Goal: Information Seeking & Learning: Learn about a topic

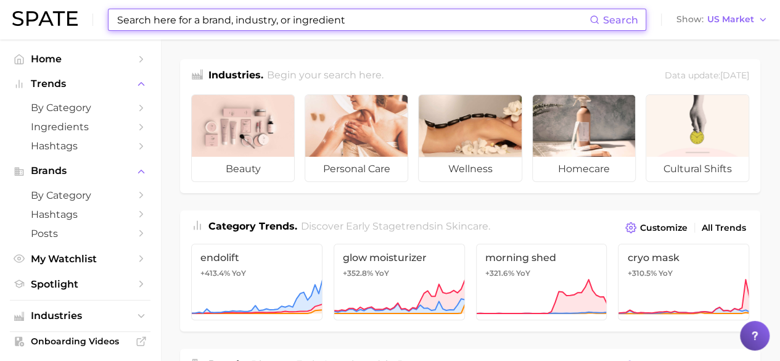
click at [182, 18] on input at bounding box center [352, 19] width 473 height 21
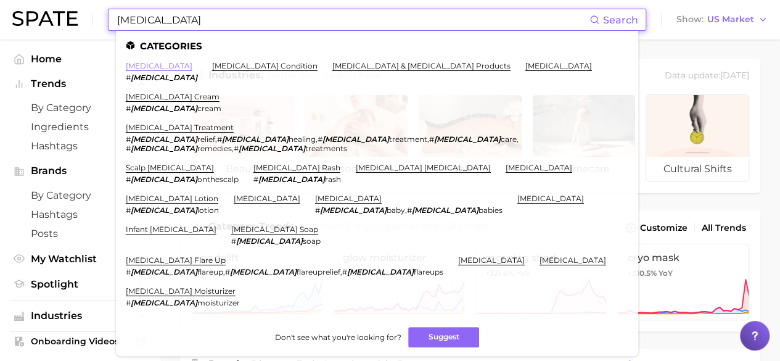
type input "[MEDICAL_DATA]"
click at [152, 66] on link "[MEDICAL_DATA]" at bounding box center [159, 65] width 67 height 9
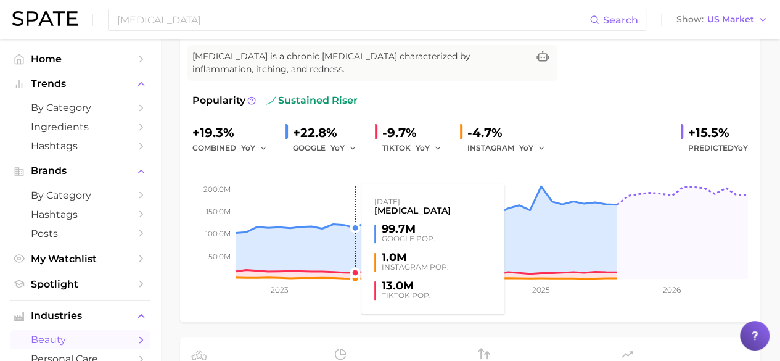
scroll to position [123, 0]
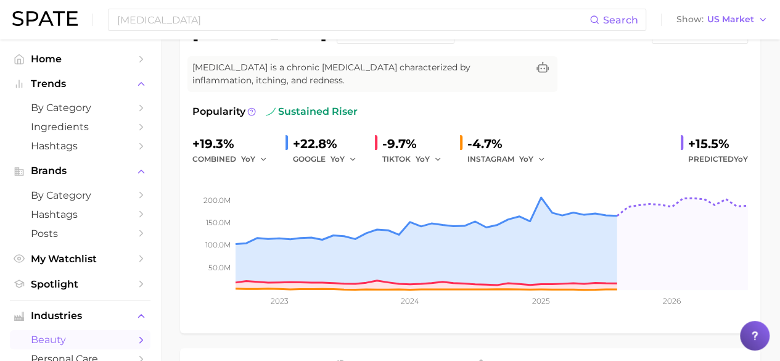
click at [664, 81] on div "[MEDICAL_DATA] Add to Watchlist Export Data [MEDICAL_DATA] is a chronic [MEDICA…" at bounding box center [469, 172] width 555 height 298
click at [565, 121] on div "Popularity sustained riser +19.3% combined YoY +22.8% GOOGLE YoY -9.7% TIKTOK Y…" at bounding box center [469, 212] width 555 height 216
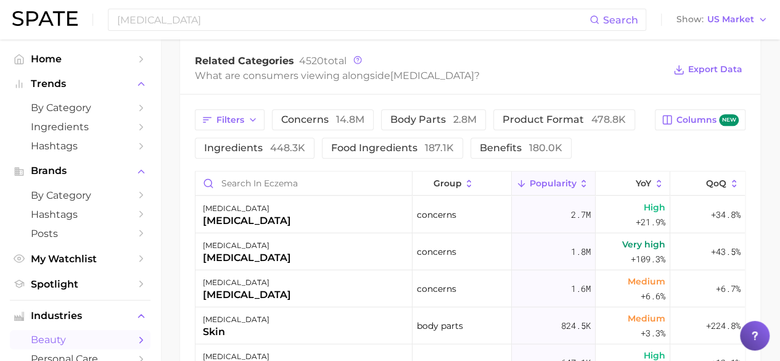
scroll to position [555, 0]
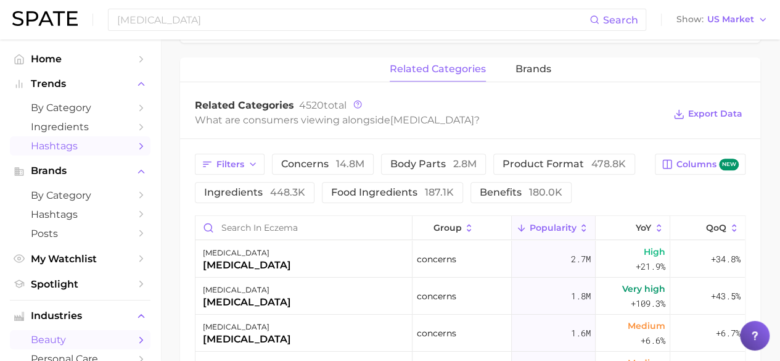
click at [73, 144] on span "Hashtags" at bounding box center [80, 146] width 99 height 12
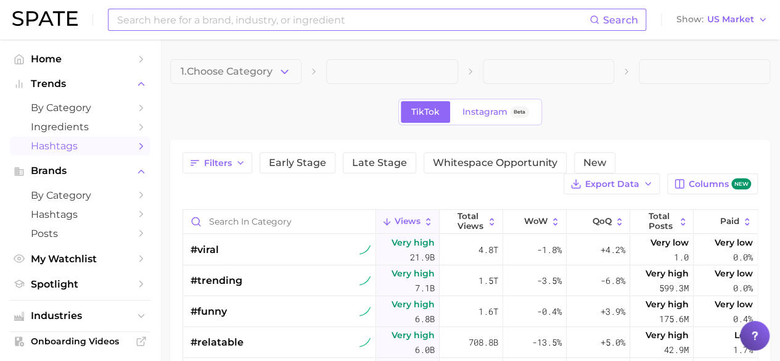
click at [237, 17] on input at bounding box center [352, 19] width 473 height 21
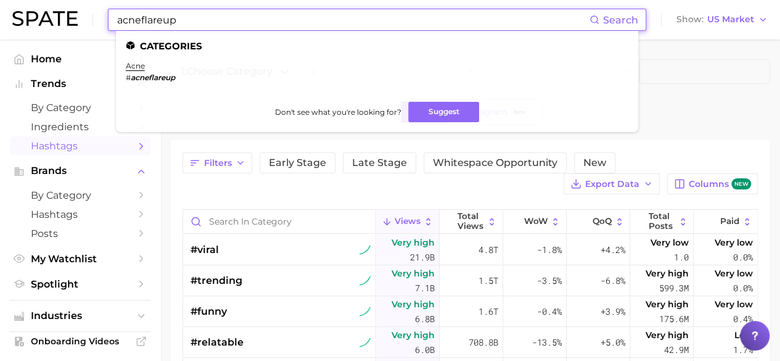
type input "acneflareup"
click at [141, 72] on li "acne # acneflareup" at bounding box center [150, 71] width 49 height 21
click at [143, 74] on em "acneflareup" at bounding box center [153, 77] width 44 height 9
click at [145, 79] on em "acneflareup" at bounding box center [153, 77] width 44 height 9
click at [189, 75] on ul "acne # acneflareup" at bounding box center [377, 76] width 502 height 31
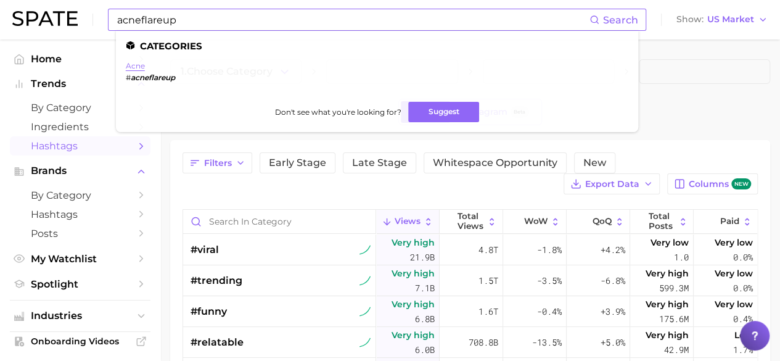
click at [143, 62] on link "acne" at bounding box center [135, 65] width 19 height 9
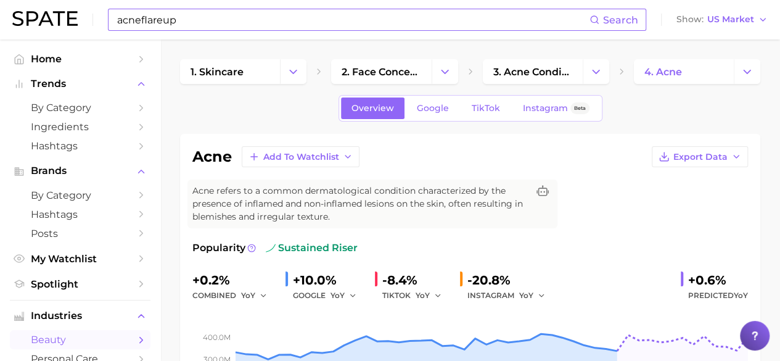
click at [237, 25] on input "acneflareup" at bounding box center [352, 19] width 473 height 21
type input "a"
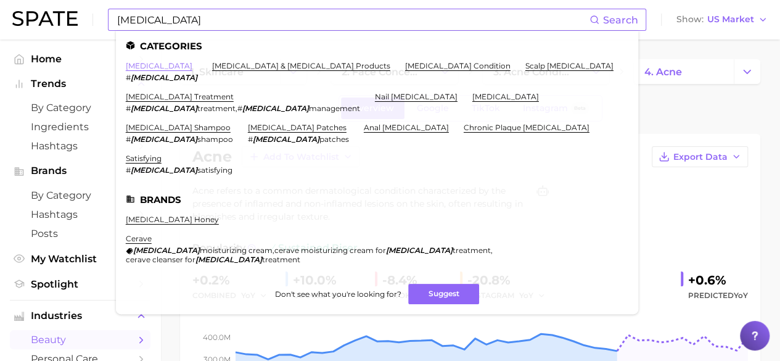
click at [143, 68] on link "[MEDICAL_DATA]" at bounding box center [159, 65] width 67 height 9
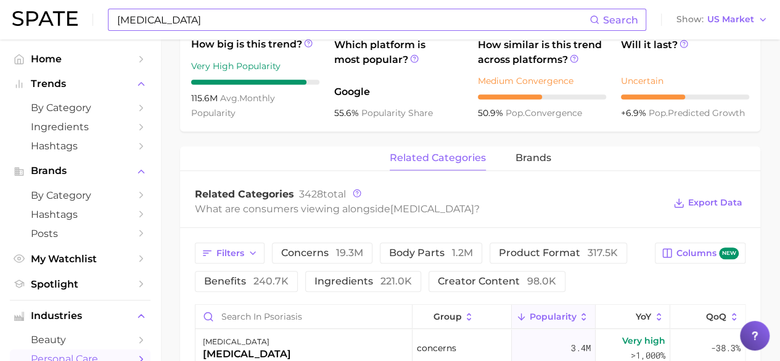
scroll to position [431, 0]
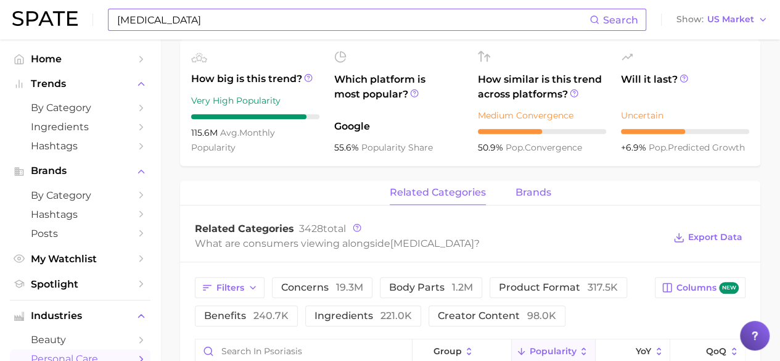
click at [525, 187] on span "brands" at bounding box center [533, 192] width 36 height 11
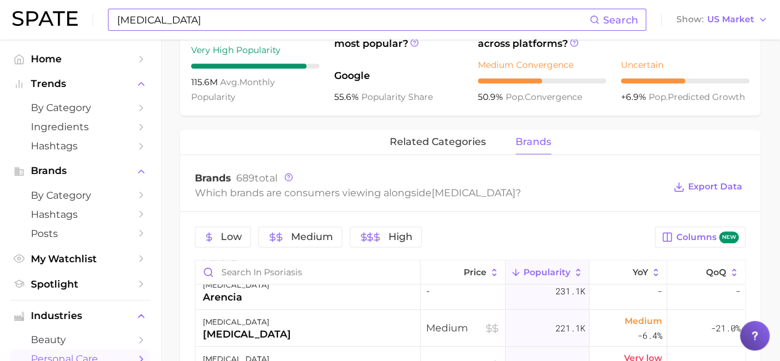
scroll to position [471, 0]
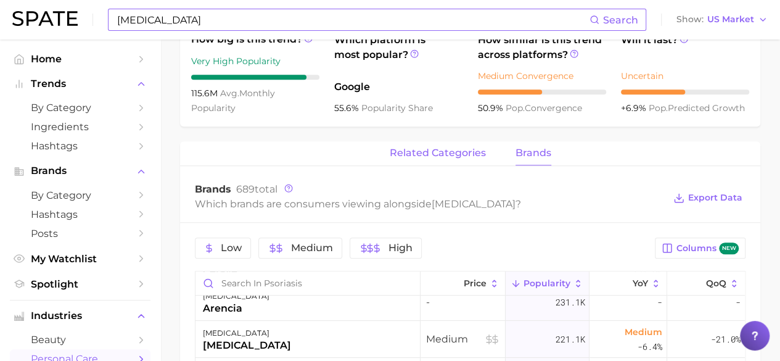
click at [449, 141] on button "related categories" at bounding box center [438, 153] width 96 height 24
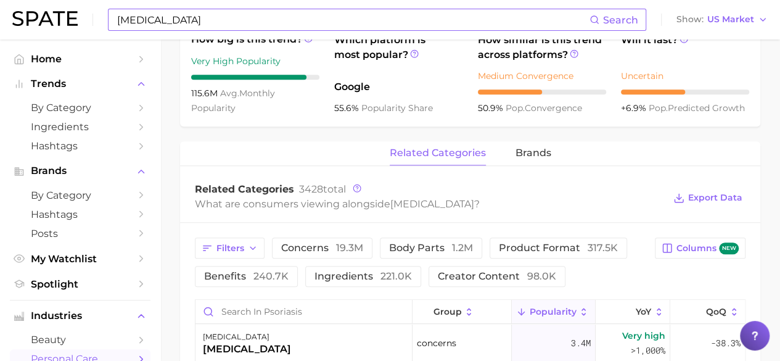
click at [451, 152] on span "related categories" at bounding box center [438, 152] width 96 height 11
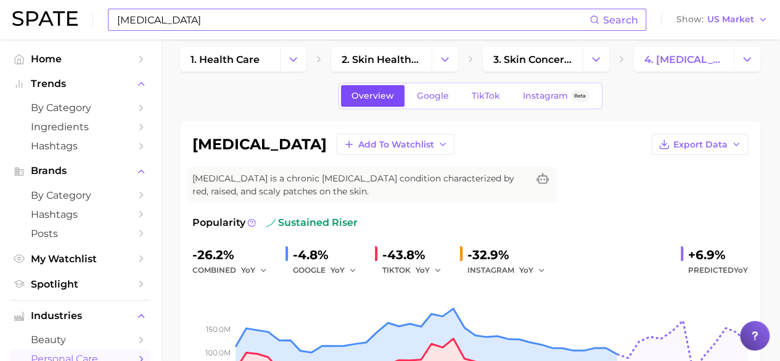
scroll to position [0, 0]
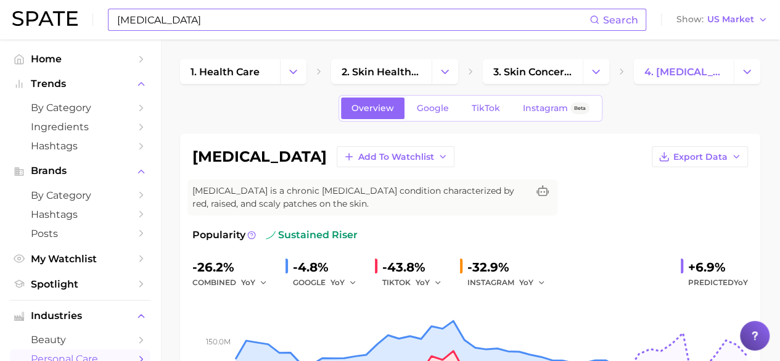
click at [265, 22] on input "[MEDICAL_DATA]" at bounding box center [352, 19] width 473 height 21
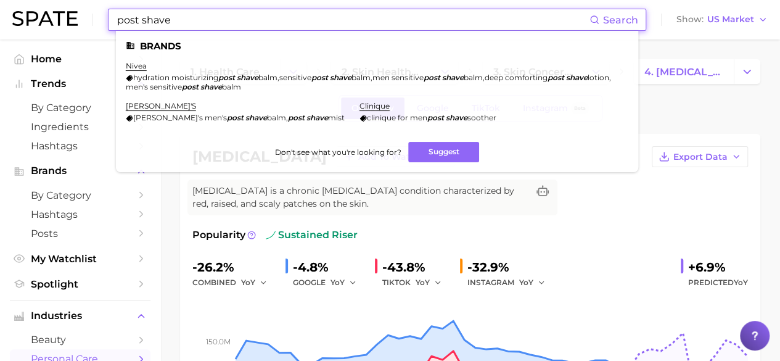
click at [141, 22] on input "post shave" at bounding box center [352, 19] width 473 height 21
type input "postshave"
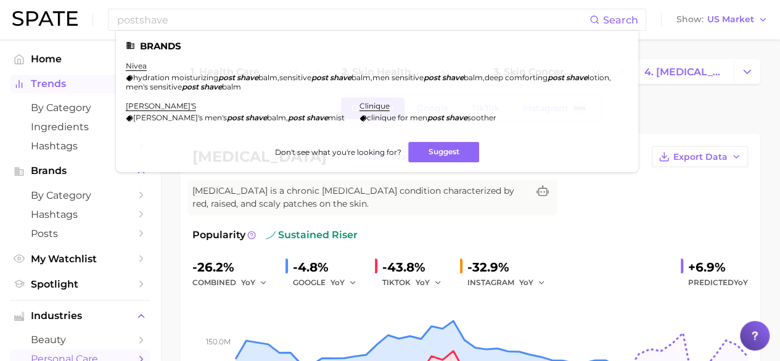
click at [49, 81] on span "Trends" at bounding box center [80, 83] width 99 height 11
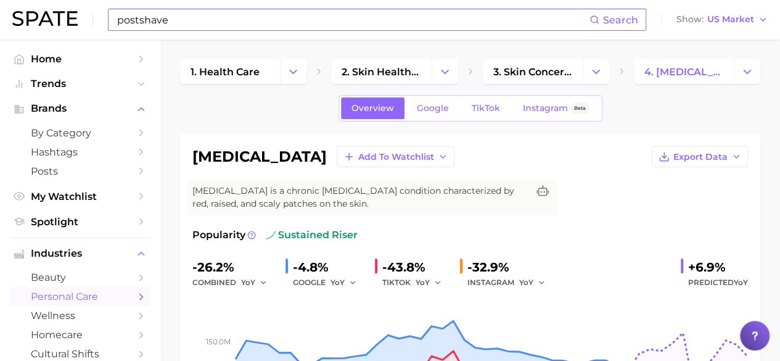
click at [145, 22] on input "postshave" at bounding box center [352, 19] width 473 height 21
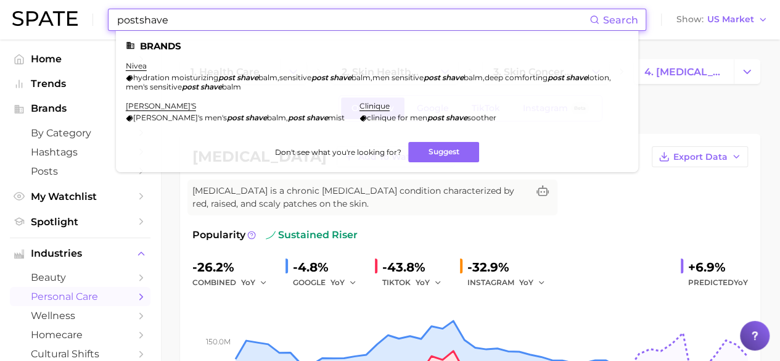
click at [174, 31] on div "postshave Search Brands nivea hydration moisturizing post shave balm , sensitiv…" at bounding box center [377, 20] width 538 height 22
click at [60, 150] on span "Hashtags" at bounding box center [80, 152] width 99 height 12
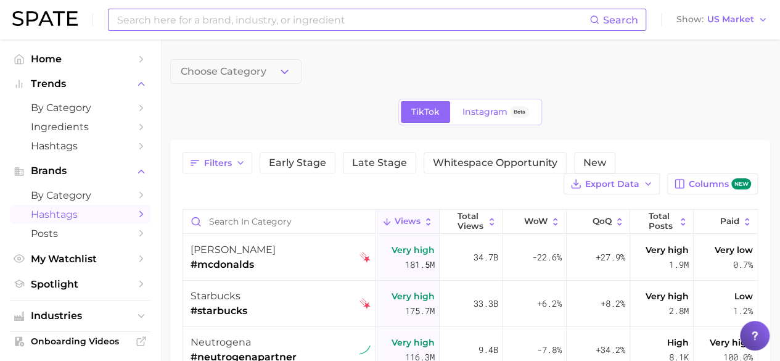
click at [173, 17] on input at bounding box center [352, 19] width 473 height 21
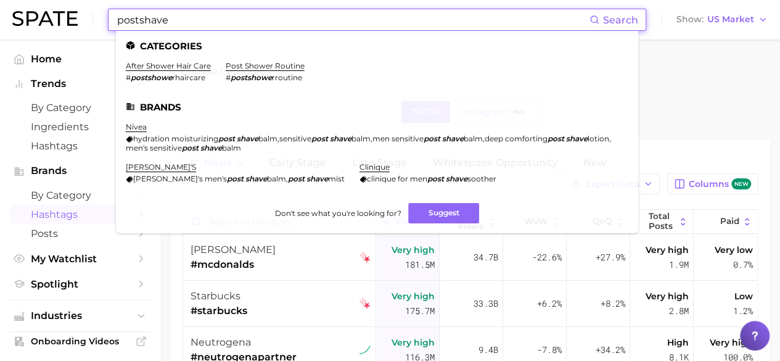
click at [143, 20] on input "postshave" at bounding box center [352, 19] width 473 height 21
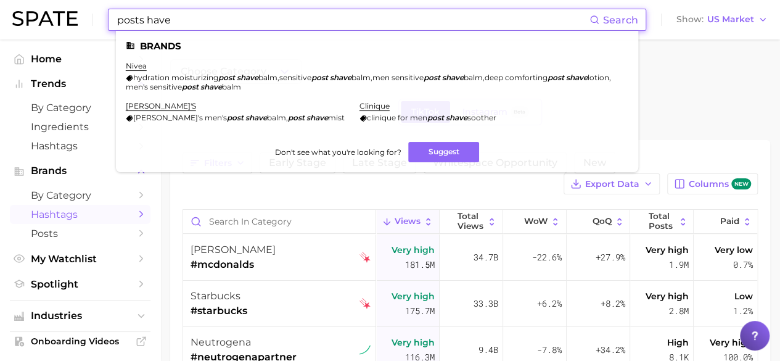
click at [191, 12] on input "posts have" at bounding box center [352, 19] width 473 height 21
drag, startPoint x: 190, startPoint y: 18, endPoint x: 117, endPoint y: 22, distance: 73.4
click at [120, 25] on input "posts have" at bounding box center [352, 19] width 473 height 21
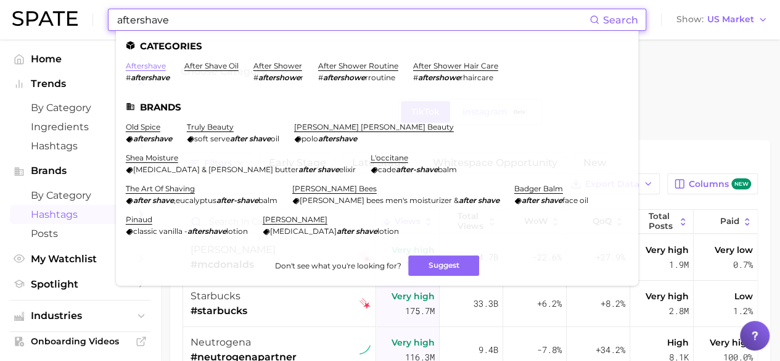
type input "aftershave"
click at [149, 64] on link "aftershave" at bounding box center [146, 65] width 40 height 9
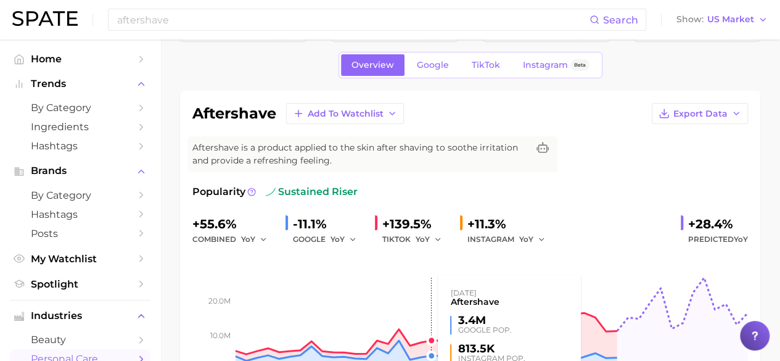
scroll to position [62, 0]
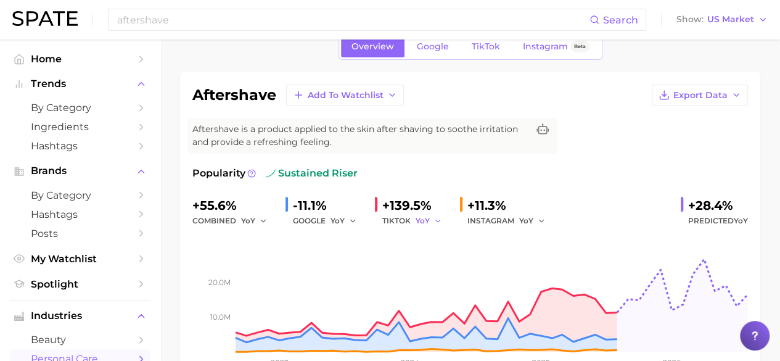
click at [429, 218] on button "YoY" at bounding box center [428, 220] width 27 height 15
click at [443, 284] on span "MoM" at bounding box center [433, 284] width 22 height 10
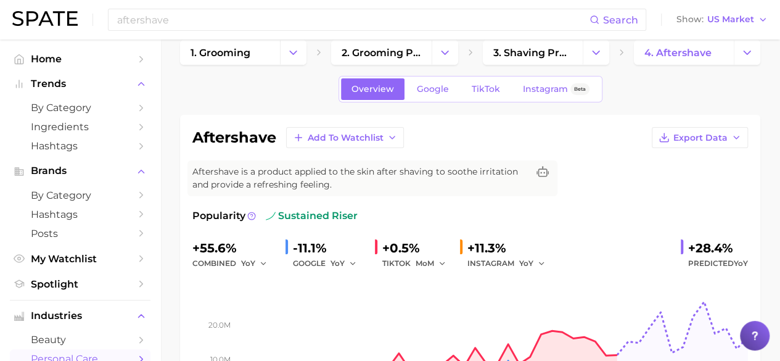
scroll to position [0, 0]
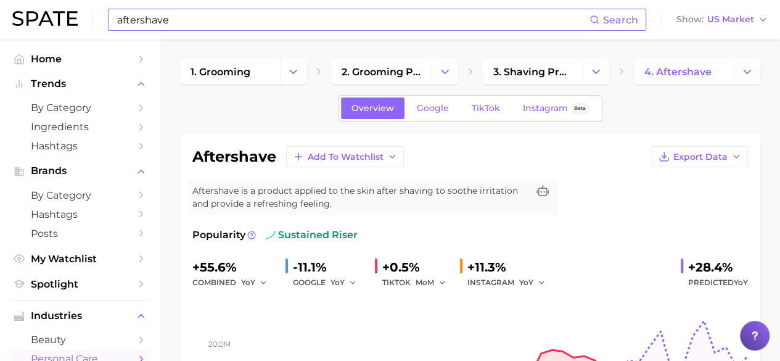
click at [194, 12] on input "aftershave" at bounding box center [352, 19] width 473 height 21
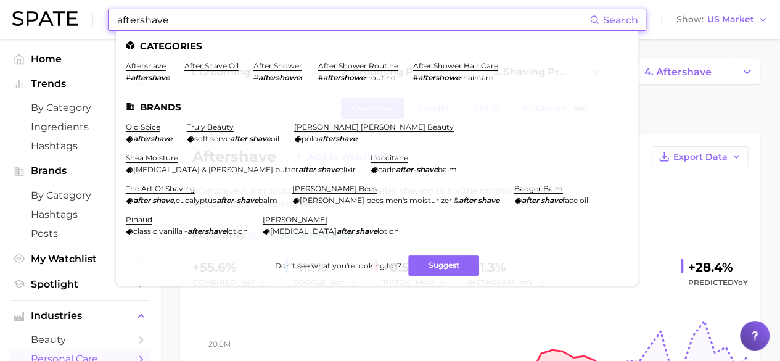
drag, startPoint x: 211, startPoint y: 17, endPoint x: 57, endPoint y: 17, distance: 154.7
click at [57, 17] on div "aftershave Search Categories aftershave # aftershave after shave oil after show…" at bounding box center [389, 19] width 755 height 39
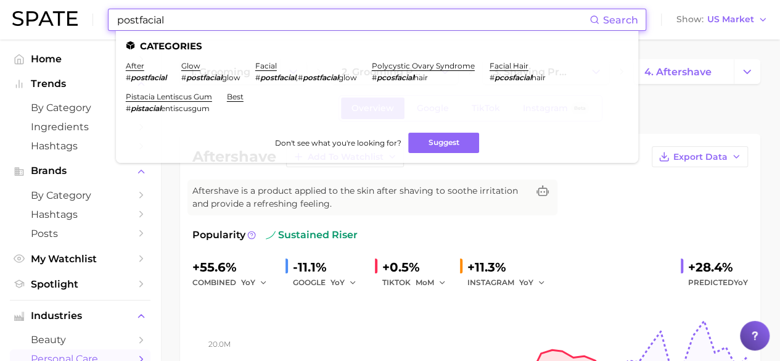
click at [142, 76] on em "postfacial" at bounding box center [149, 77] width 36 height 9
click at [136, 67] on link "after" at bounding box center [135, 65] width 18 height 9
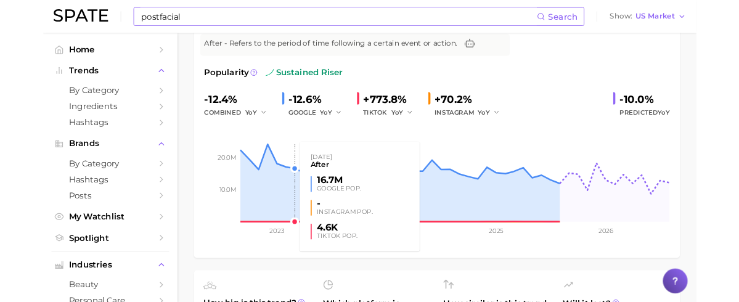
scroll to position [123, 0]
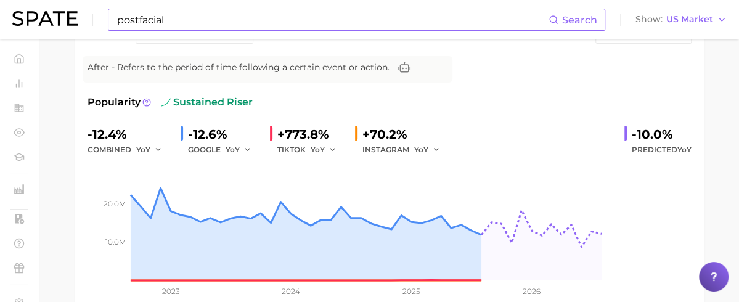
click at [565, 99] on div "Popularity sustained riser" at bounding box center [390, 102] width 604 height 15
click at [345, 140] on div "+773.8%" at bounding box center [311, 135] width 68 height 20
click at [345, 151] on div "YoY" at bounding box center [328, 149] width 35 height 15
click at [335, 149] on polyline "button" at bounding box center [332, 150] width 4 height 2
click at [446, 204] on button "MoM" at bounding box center [379, 214] width 136 height 22
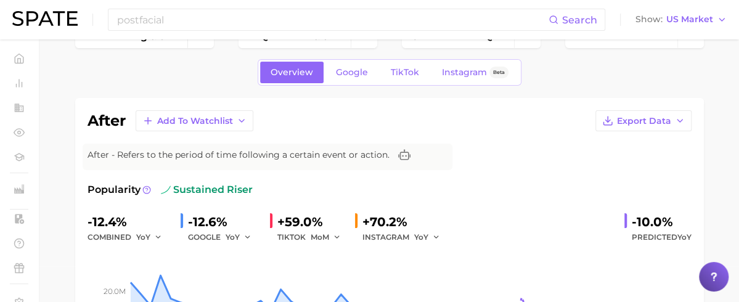
scroll to position [0, 0]
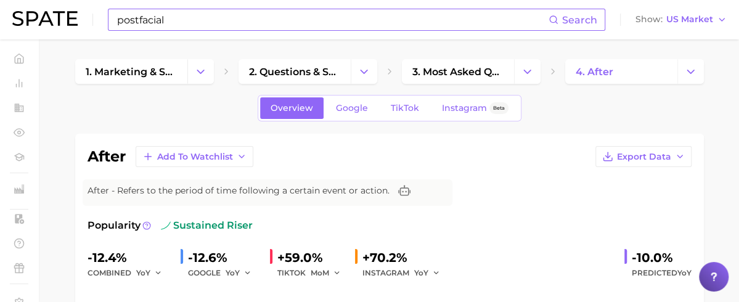
click at [165, 25] on input "postfacial" at bounding box center [332, 19] width 433 height 21
type input "p"
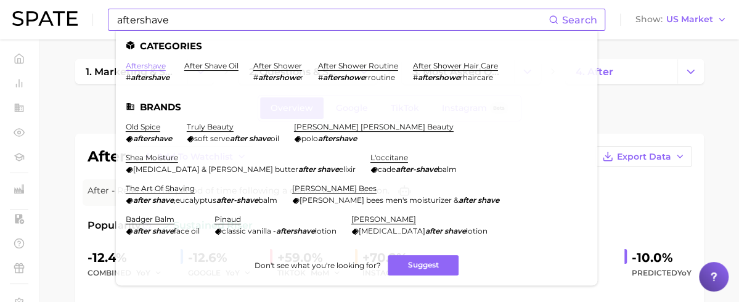
click at [152, 68] on link "aftershave" at bounding box center [146, 65] width 40 height 9
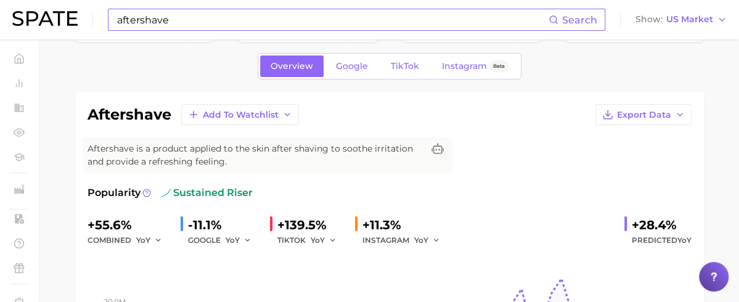
scroll to position [62, 0]
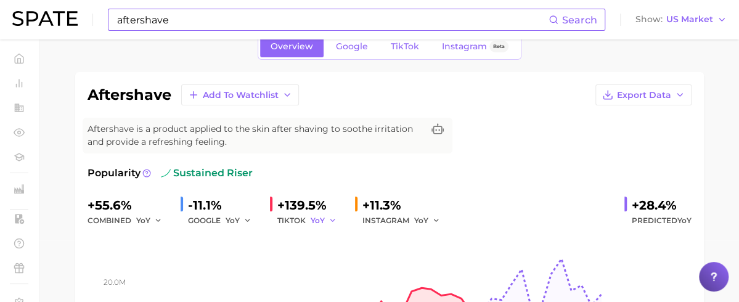
click at [337, 214] on button "YoY" at bounding box center [324, 220] width 27 height 15
click at [338, 285] on span "MoM" at bounding box center [328, 284] width 22 height 10
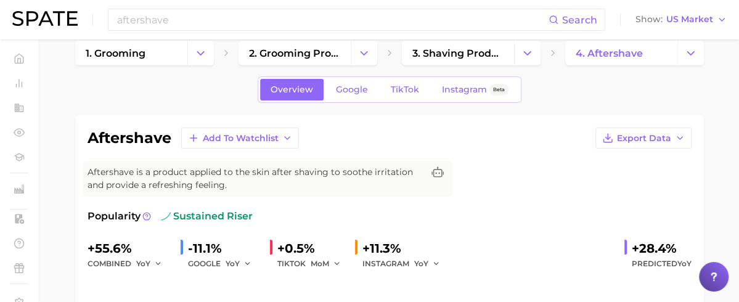
scroll to position [0, 0]
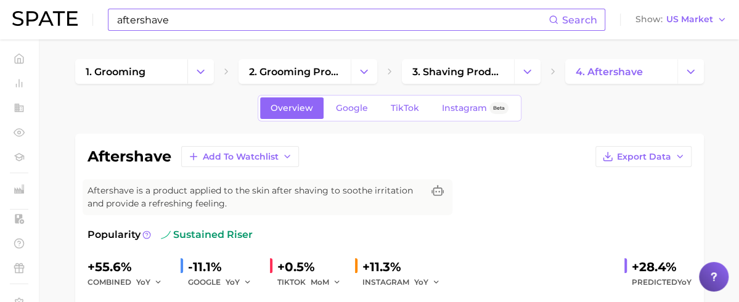
click at [247, 20] on input "aftershave" at bounding box center [332, 19] width 433 height 21
type input "a"
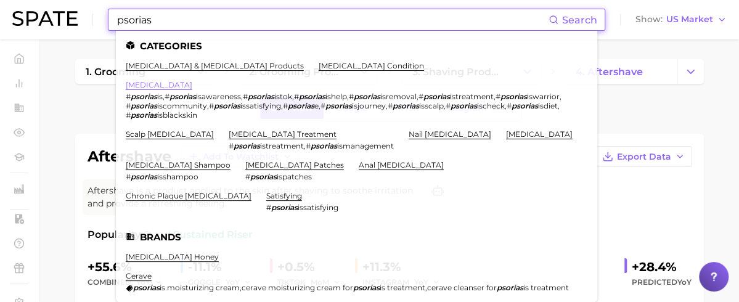
click at [145, 84] on link "[MEDICAL_DATA]" at bounding box center [159, 84] width 67 height 9
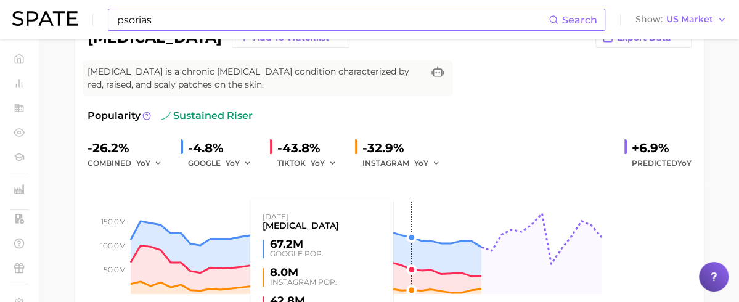
scroll to position [123, 0]
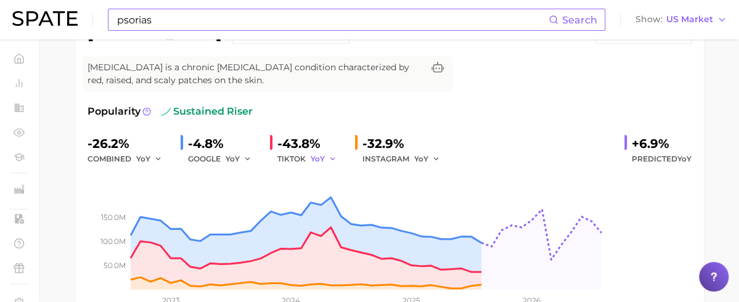
click at [337, 157] on button "YoY" at bounding box center [324, 159] width 27 height 15
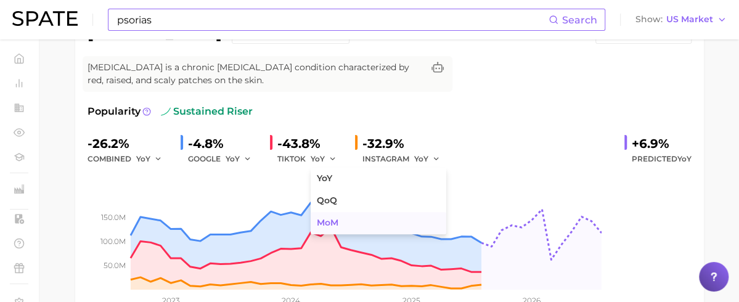
click at [338, 218] on span "MoM" at bounding box center [328, 223] width 22 height 10
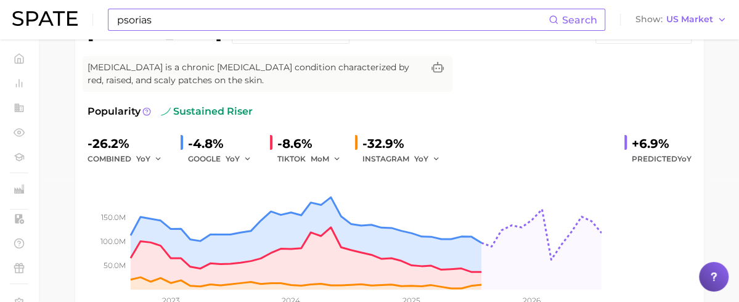
click at [640, 81] on div "[MEDICAL_DATA] Add to Watchlist Export Data [MEDICAL_DATA] is a chronic [MEDICA…" at bounding box center [390, 172] width 604 height 298
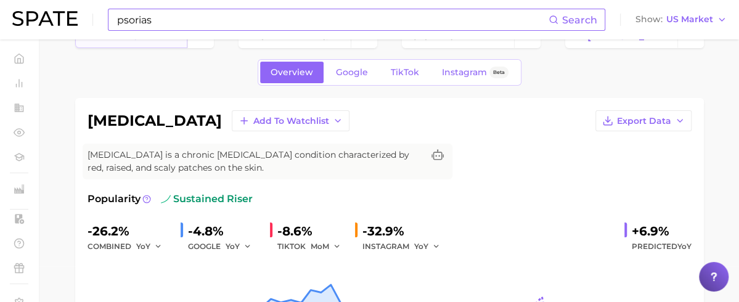
scroll to position [0, 0]
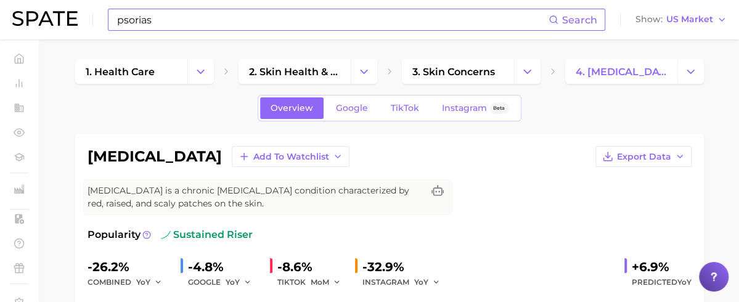
click at [211, 22] on input "psorias" at bounding box center [332, 19] width 433 height 21
type input "p"
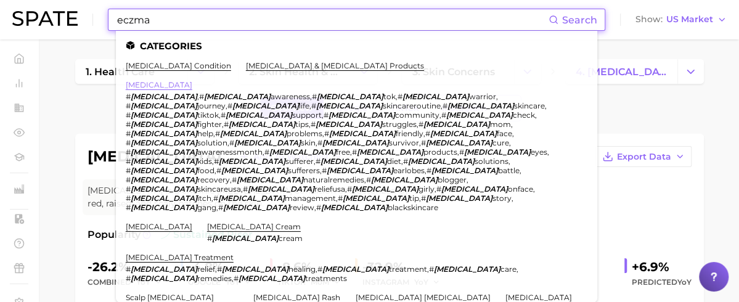
type input "eczma"
click at [151, 86] on link "[MEDICAL_DATA]" at bounding box center [159, 84] width 67 height 9
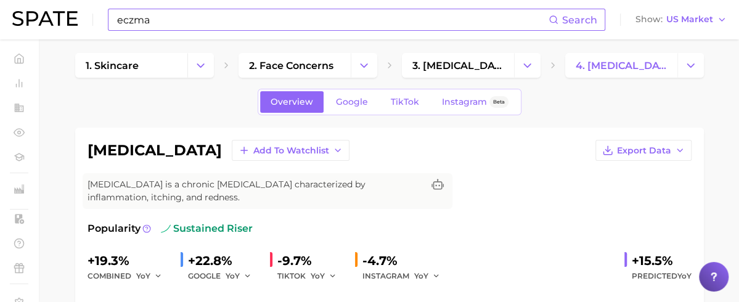
scroll to position [185, 0]
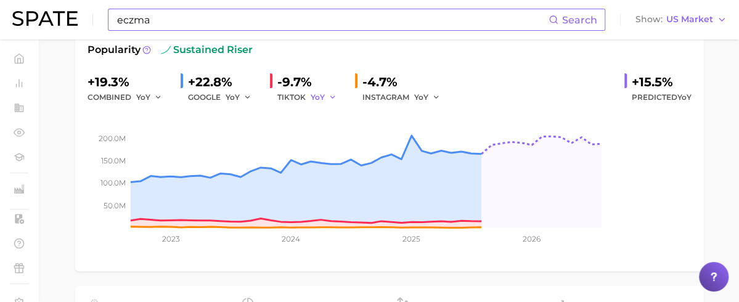
click at [325, 94] on span "YoY" at bounding box center [318, 97] width 14 height 10
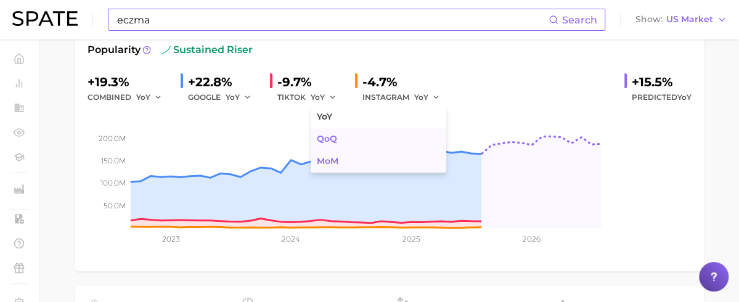
click at [338, 157] on span "MoM" at bounding box center [328, 161] width 22 height 10
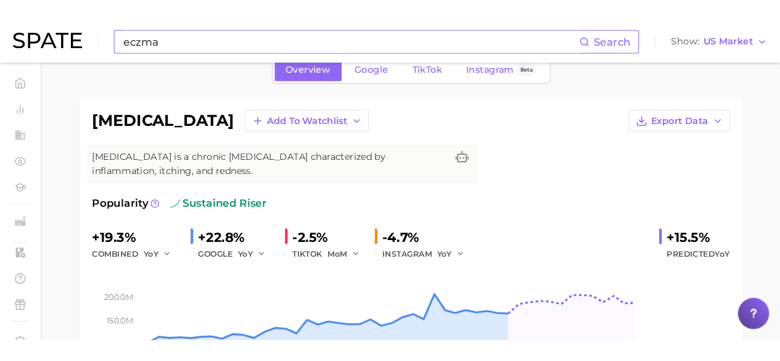
scroll to position [0, 0]
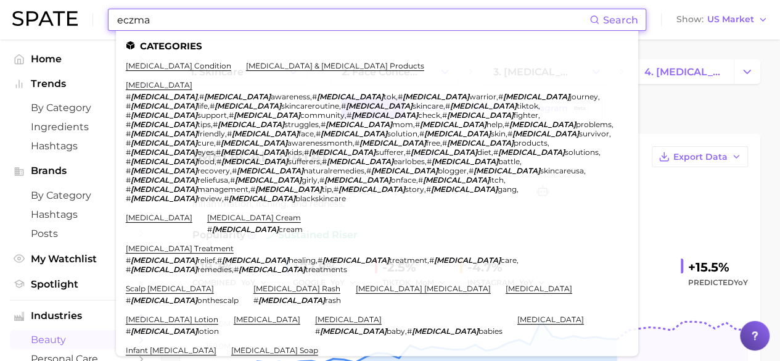
click at [179, 14] on input "eczma" at bounding box center [352, 19] width 473 height 21
click at [142, 83] on link "[MEDICAL_DATA]" at bounding box center [159, 84] width 67 height 9
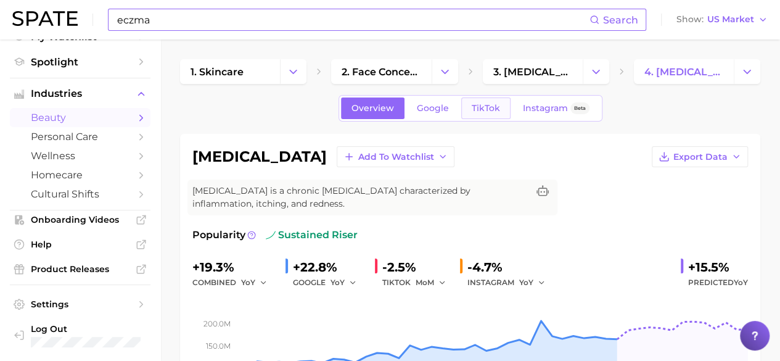
click at [481, 112] on span "TikTok" at bounding box center [486, 108] width 28 height 10
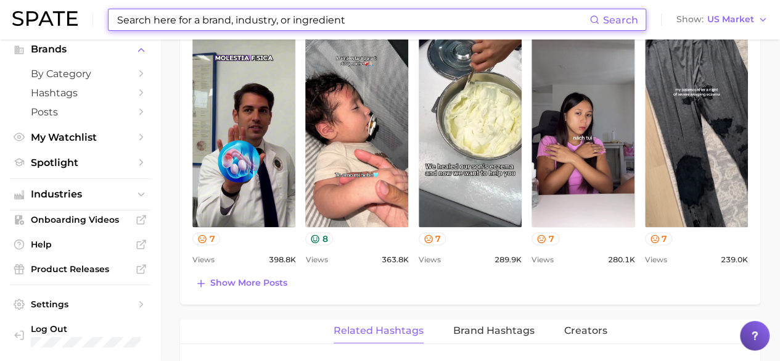
scroll to position [616, 0]
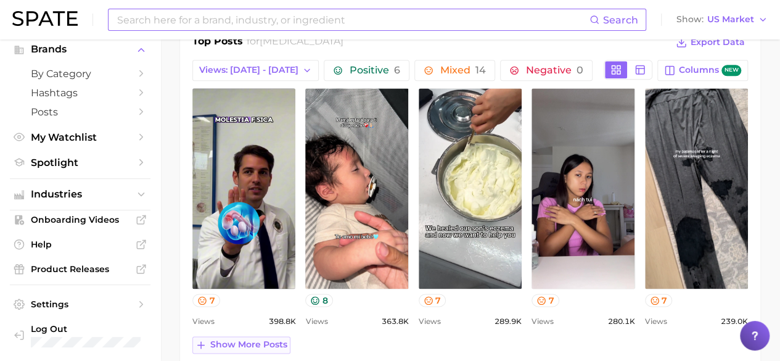
click at [277, 339] on span "Show more posts" at bounding box center [248, 344] width 77 height 10
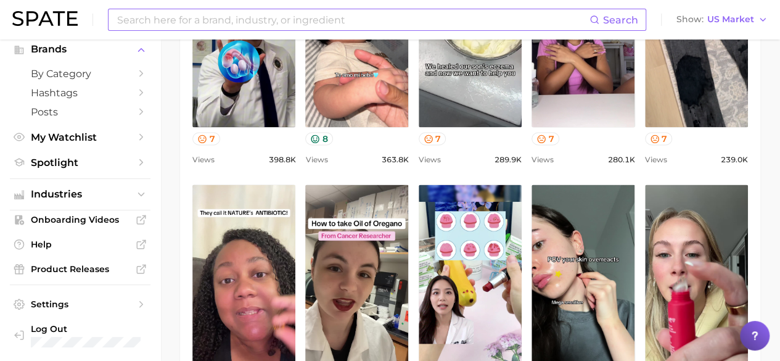
scroll to position [801, 0]
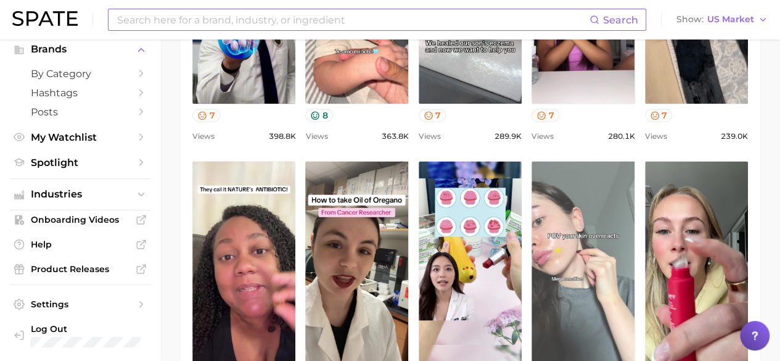
click at [592, 267] on link "view post on TikTok" at bounding box center [582, 261] width 103 height 200
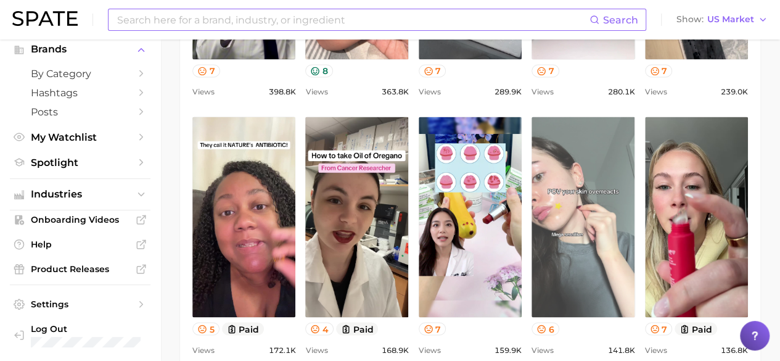
scroll to position [925, 0]
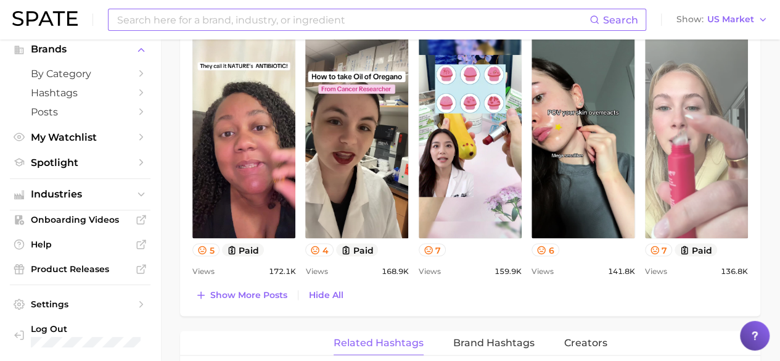
click at [668, 162] on link "view post on TikTok" at bounding box center [696, 138] width 103 height 200
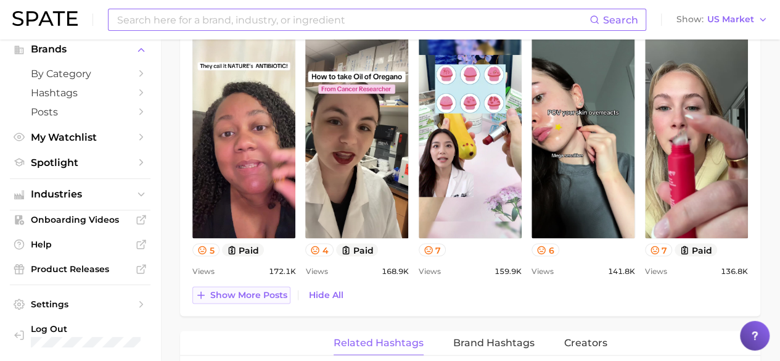
click at [253, 293] on span "Show more posts" at bounding box center [248, 294] width 77 height 10
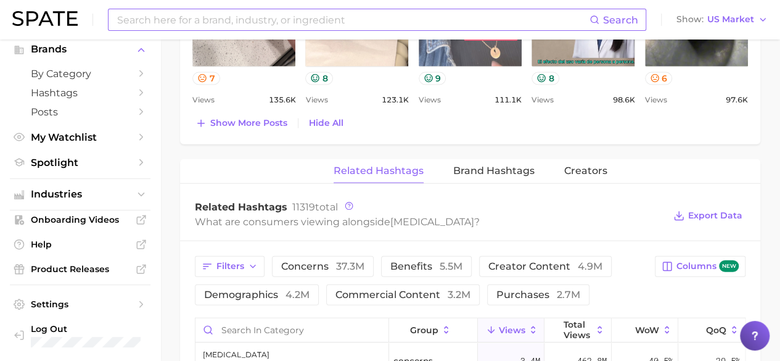
scroll to position [1356, 0]
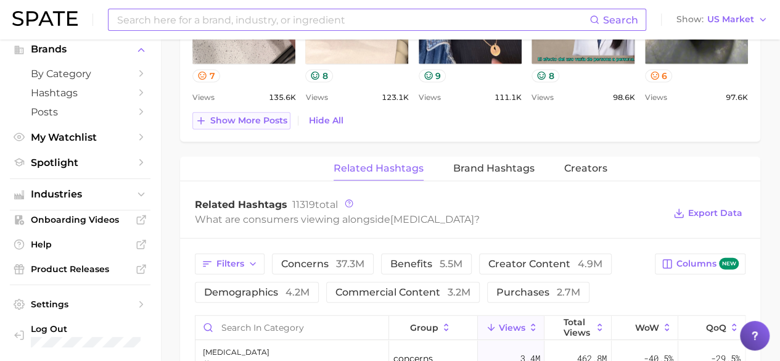
click at [242, 115] on span "Show more posts" at bounding box center [248, 120] width 77 height 10
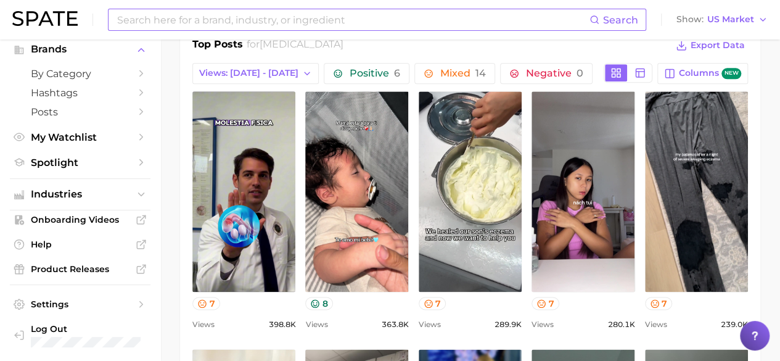
scroll to position [678, 0]
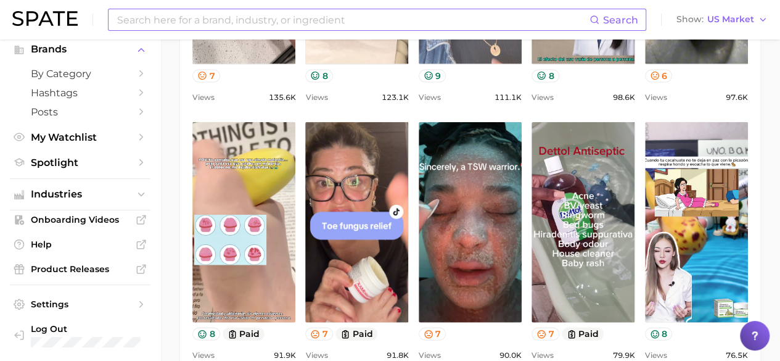
scroll to position [1479, 0]
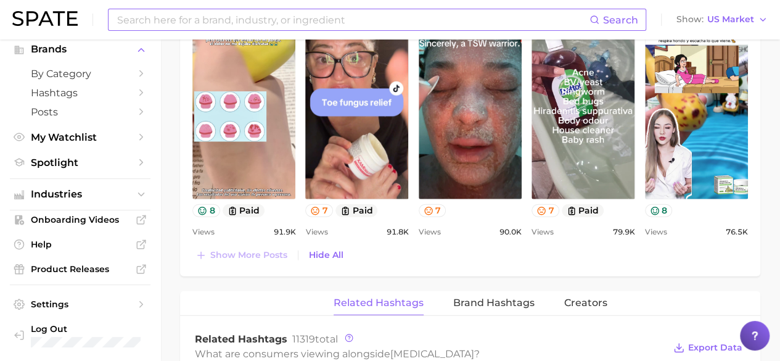
click at [688, 291] on div "Related Hashtags Brand Hashtags Creators" at bounding box center [470, 303] width 580 height 25
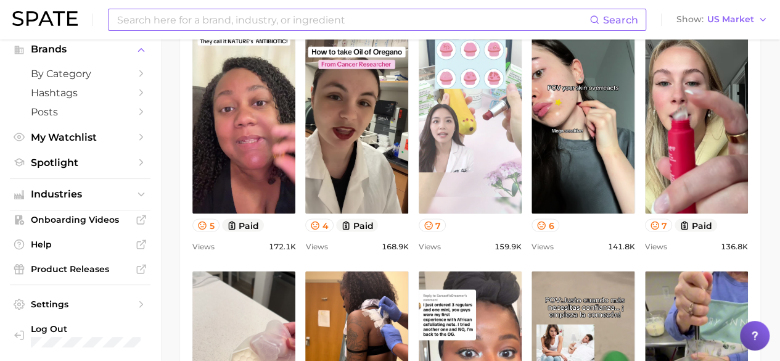
scroll to position [925, 0]
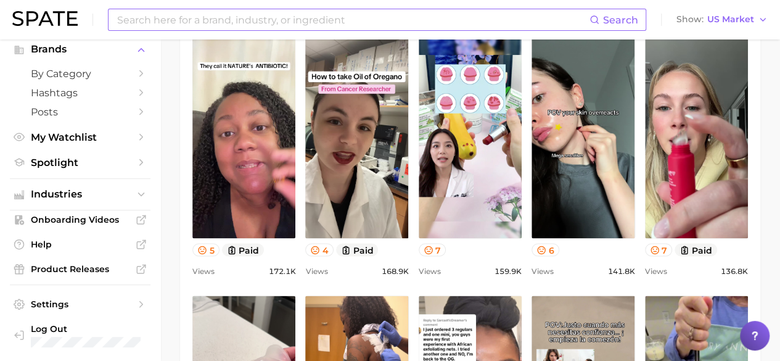
click at [772, 251] on main "1. skincare 2. face concerns 3. [MEDICAL_DATA] condition 4. [MEDICAL_DATA] Over…" at bounding box center [469, 278] width 619 height 2326
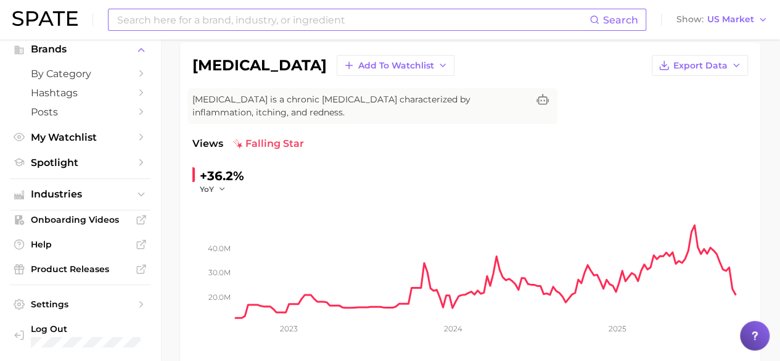
scroll to position [0, 0]
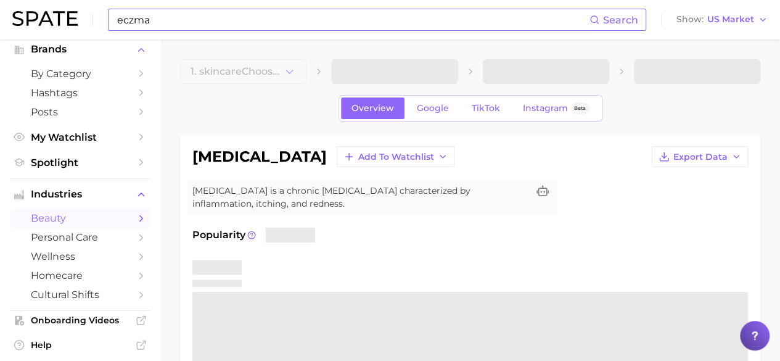
scroll to position [223, 0]
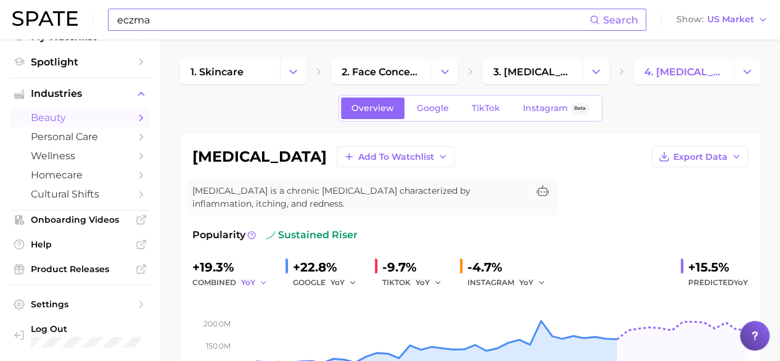
click at [263, 276] on button "YoY" at bounding box center [254, 282] width 27 height 15
click at [198, 284] on div "combined YoY YoY QoQ MoM" at bounding box center [233, 282] width 83 height 15
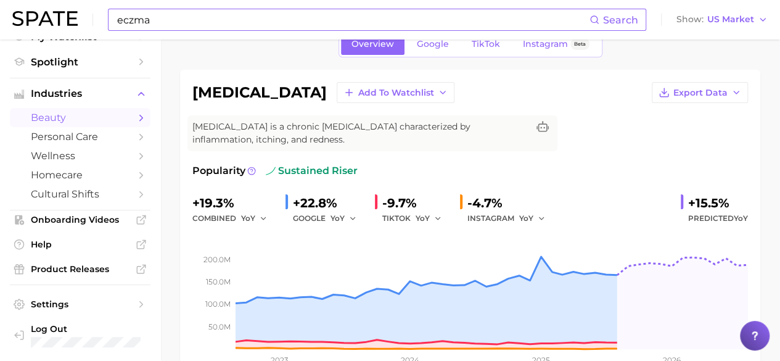
scroll to position [0, 0]
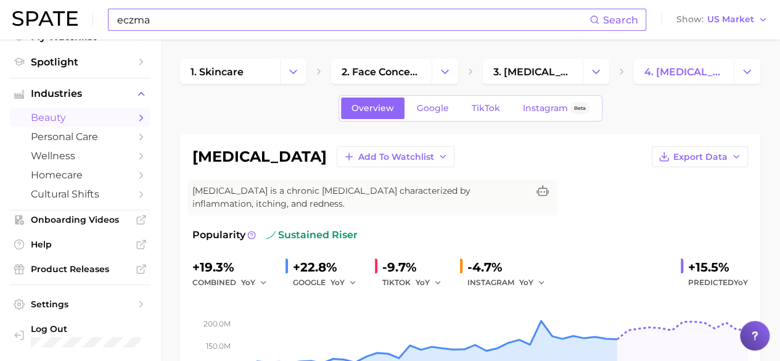
click at [206, 26] on input "eczma" at bounding box center [352, 19] width 473 height 21
type input "e"
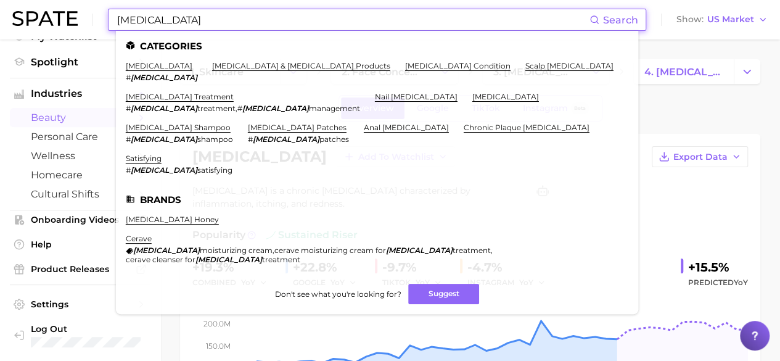
type input "[MEDICAL_DATA]"
click at [145, 77] on em "[MEDICAL_DATA]" at bounding box center [164, 77] width 67 height 9
click at [144, 67] on link "[MEDICAL_DATA]" at bounding box center [159, 65] width 67 height 9
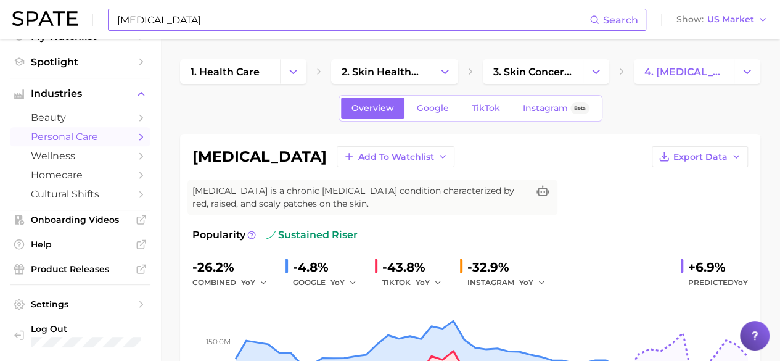
click at [405, 279] on div "TIKTOK YoY" at bounding box center [416, 282] width 68 height 15
click at [411, 263] on div "-43.8%" at bounding box center [416, 267] width 68 height 20
click at [436, 276] on button "YoY" at bounding box center [428, 282] width 27 height 15
click at [435, 282] on icon "button" at bounding box center [437, 282] width 9 height 9
click at [476, 104] on span "TikTok" at bounding box center [486, 108] width 28 height 10
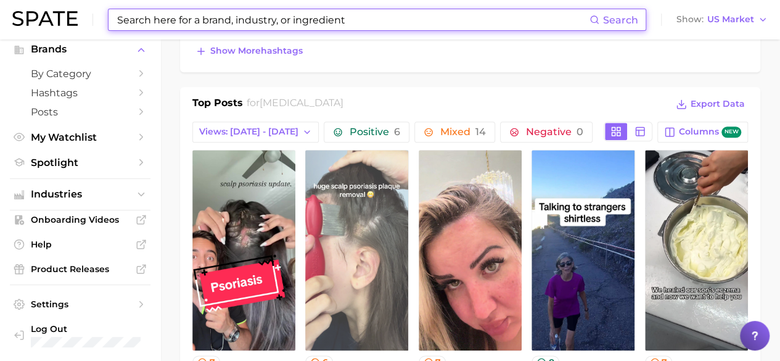
scroll to position [616, 0]
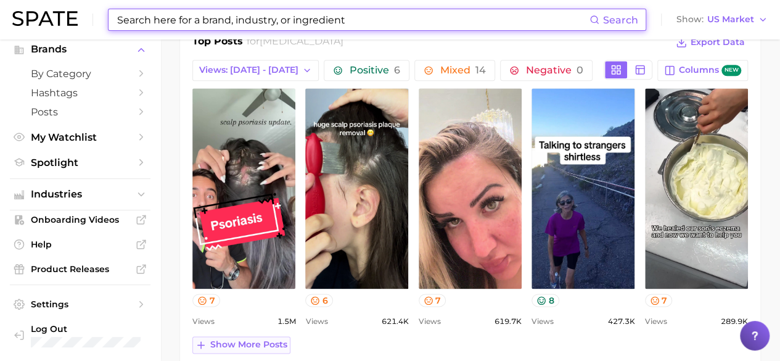
click at [263, 339] on span "Show more posts" at bounding box center [248, 344] width 77 height 10
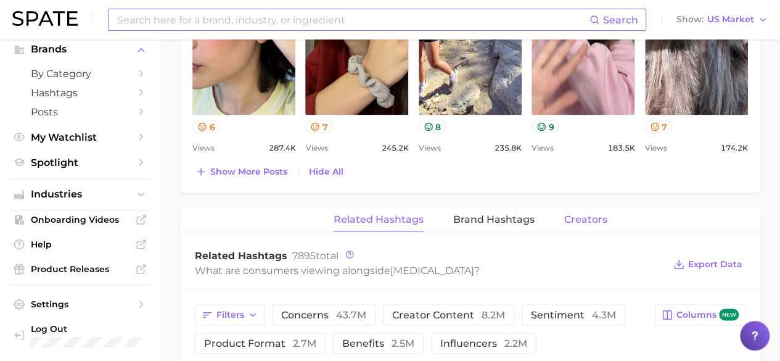
scroll to position [925, 0]
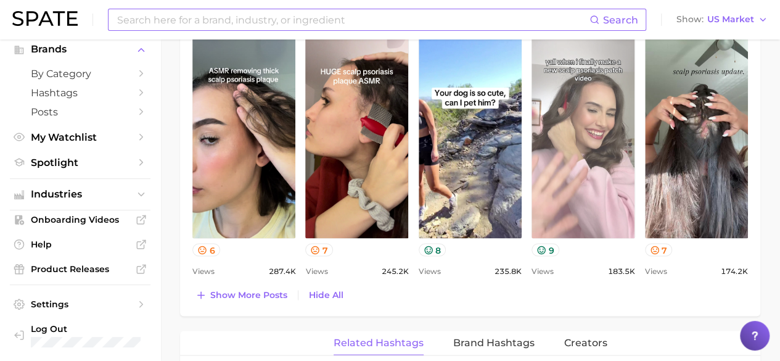
click at [591, 157] on link "view post on TikTok" at bounding box center [582, 138] width 103 height 200
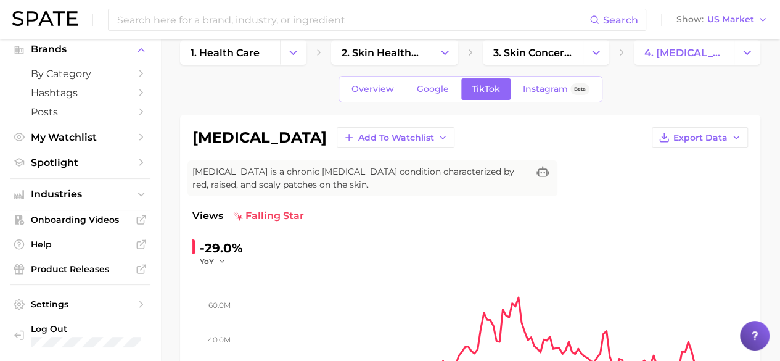
scroll to position [0, 0]
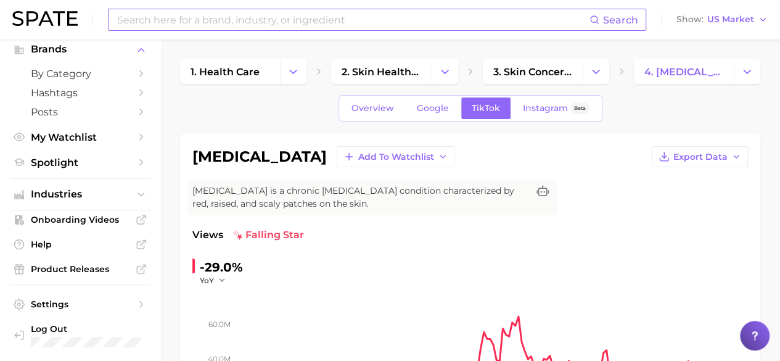
click at [221, 21] on input at bounding box center [352, 19] width 473 height 21
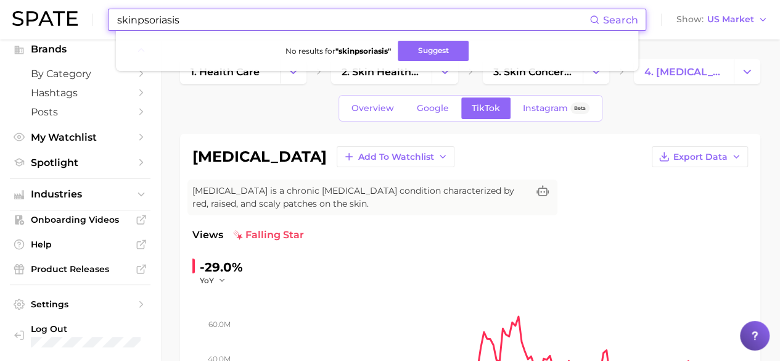
drag, startPoint x: 181, startPoint y: 21, endPoint x: 99, endPoint y: 19, distance: 82.0
click at [111, 19] on div "skinpsoriasis Search No results for " skinpsoriasis " Suggest" at bounding box center [377, 20] width 538 height 22
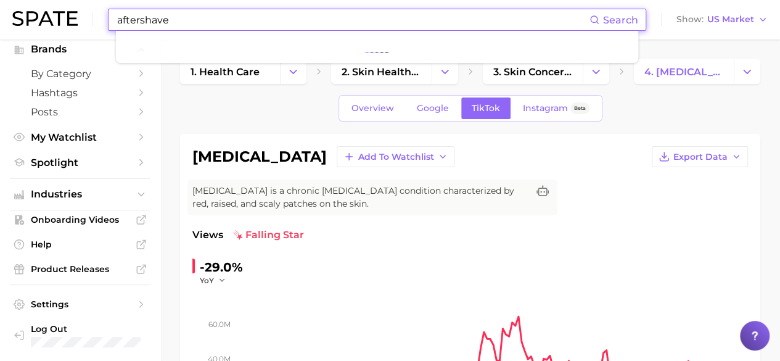
click at [231, 23] on input "aftershave" at bounding box center [352, 19] width 473 height 21
type input "aftershave"
click at [613, 18] on span "Search" at bounding box center [620, 20] width 35 height 12
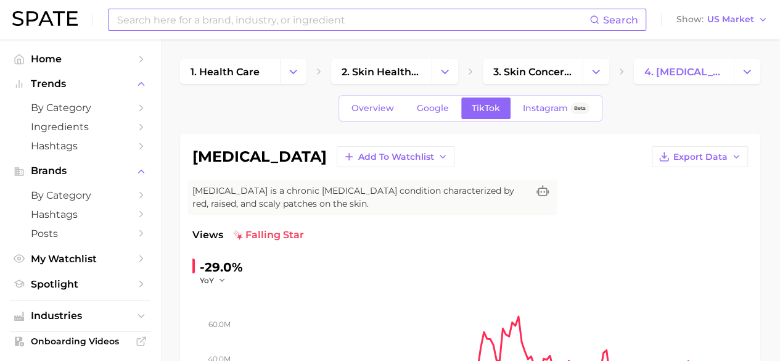
click at [229, 26] on input at bounding box center [352, 19] width 473 height 21
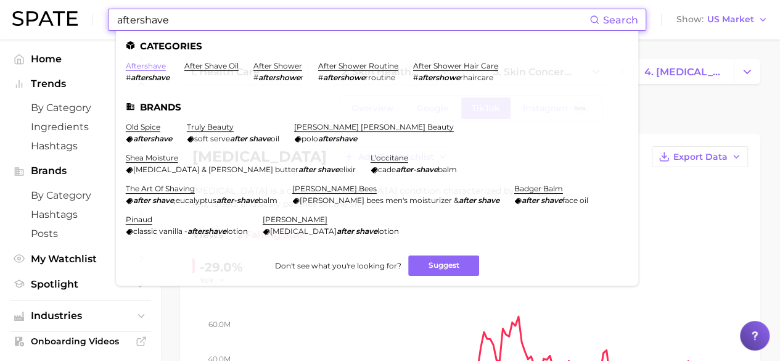
type input "aftershave"
click at [148, 64] on link "aftershave" at bounding box center [146, 65] width 40 height 9
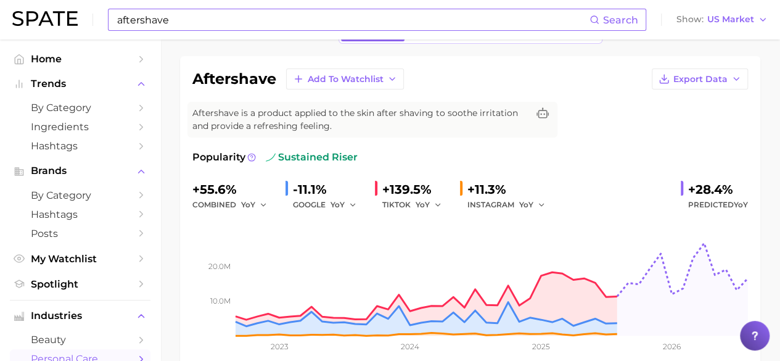
scroll to position [62, 0]
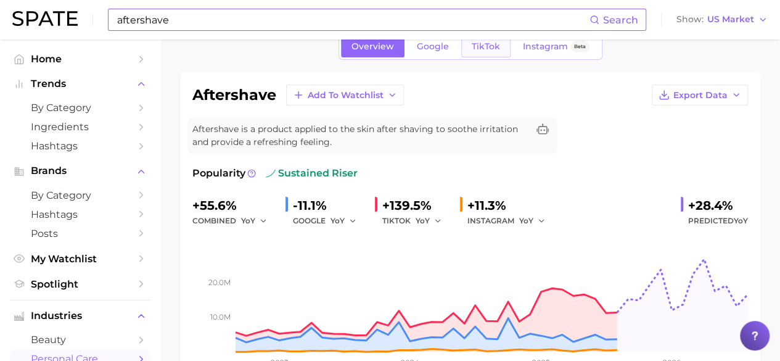
click at [482, 45] on span "TikTok" at bounding box center [486, 46] width 28 height 10
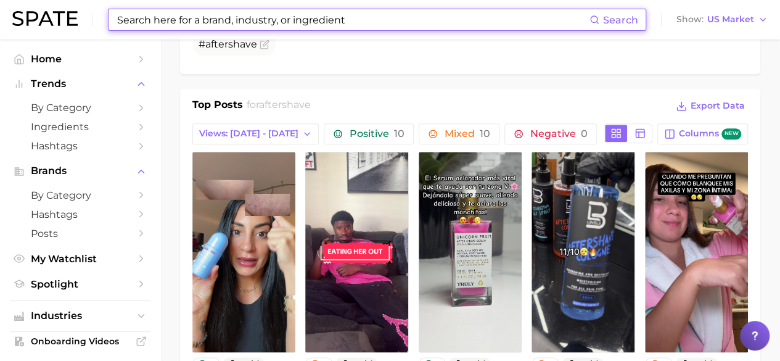
scroll to position [616, 0]
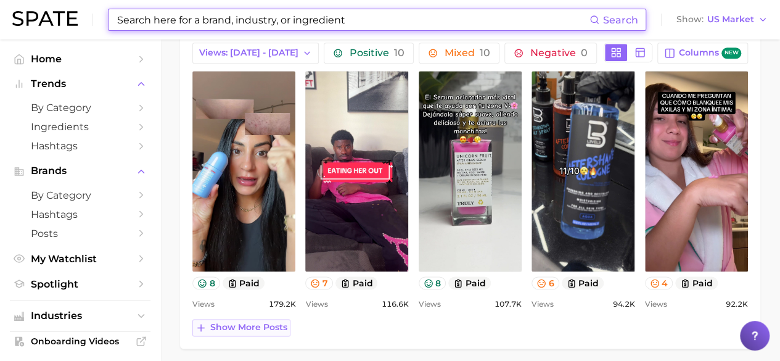
click at [262, 322] on span "Show more posts" at bounding box center [248, 327] width 77 height 10
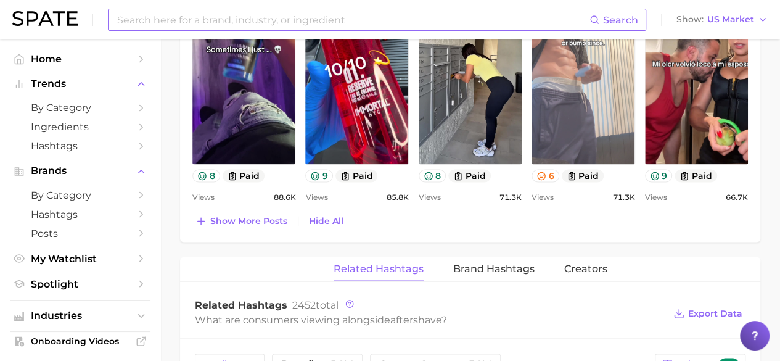
scroll to position [986, 0]
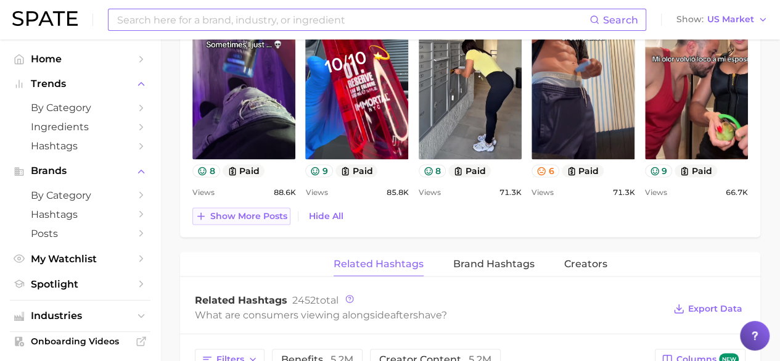
click at [256, 216] on span "Show more posts" at bounding box center [248, 215] width 77 height 10
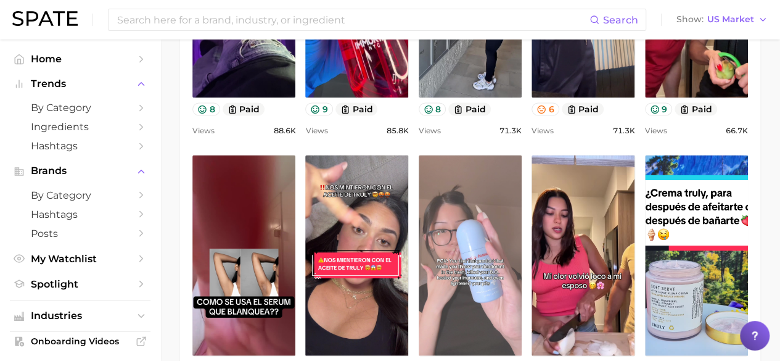
scroll to position [1171, 0]
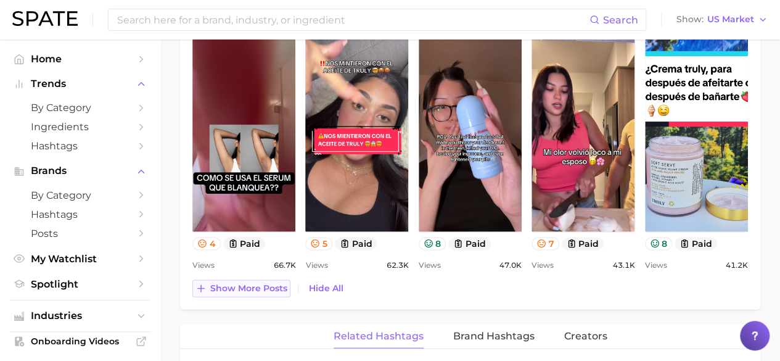
click at [265, 283] on span "Show more posts" at bounding box center [248, 288] width 77 height 10
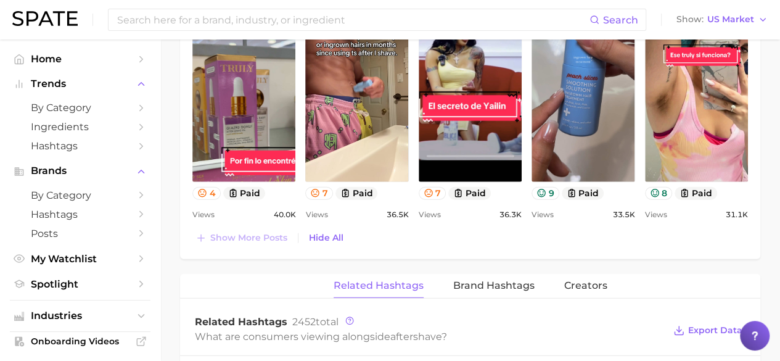
scroll to position [1356, 0]
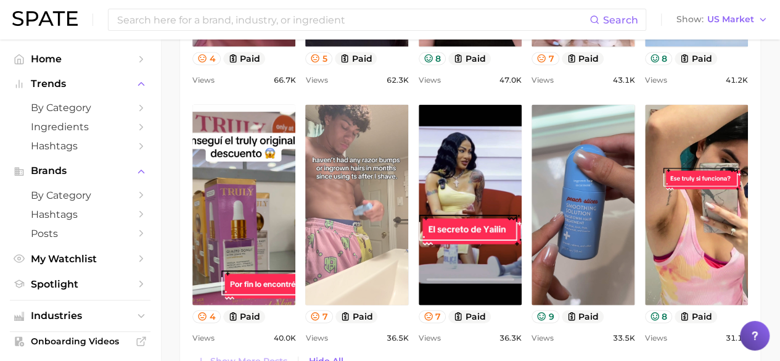
click at [383, 200] on link "view post on TikTok" at bounding box center [356, 205] width 103 height 200
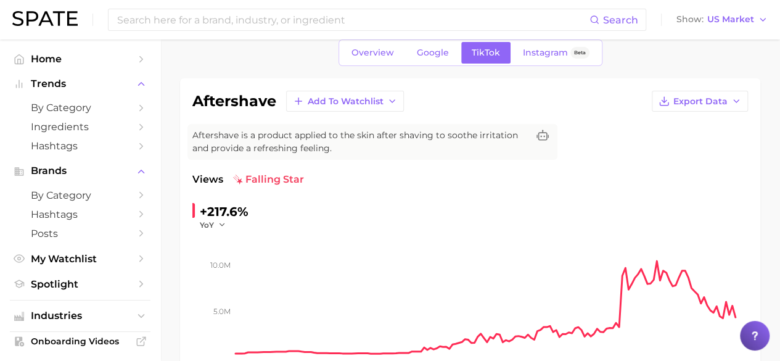
scroll to position [0, 0]
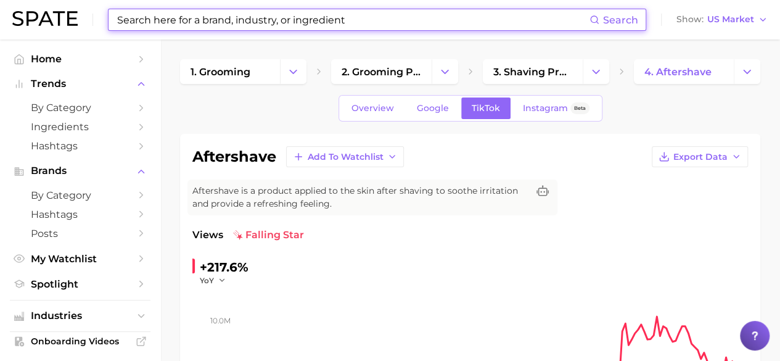
click at [359, 30] on input at bounding box center [352, 19] width 473 height 21
click at [359, 24] on input at bounding box center [352, 19] width 473 height 21
drag, startPoint x: 377, startPoint y: 18, endPoint x: 361, endPoint y: 17, distance: 16.7
click at [361, 17] on input at bounding box center [352, 19] width 473 height 21
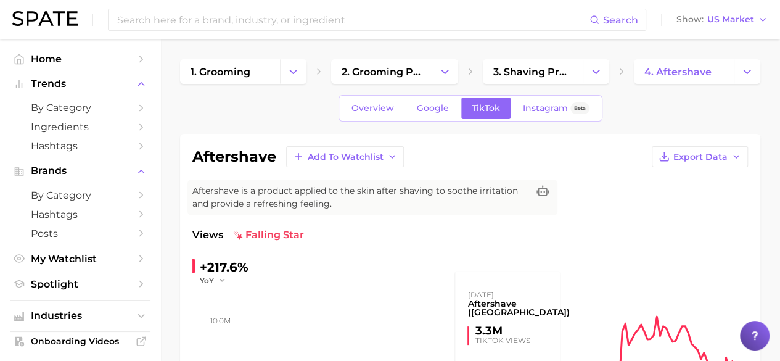
click at [568, 338] on rect at bounding box center [491, 346] width 512 height 123
click at [174, 22] on input at bounding box center [352, 19] width 473 height 21
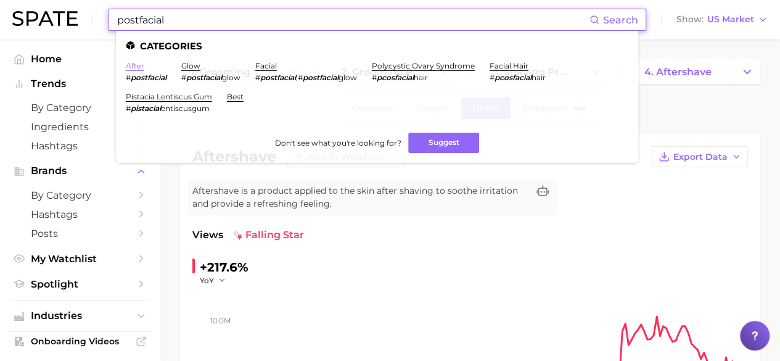
type input "postfacial"
click at [133, 64] on link "after" at bounding box center [135, 65] width 18 height 9
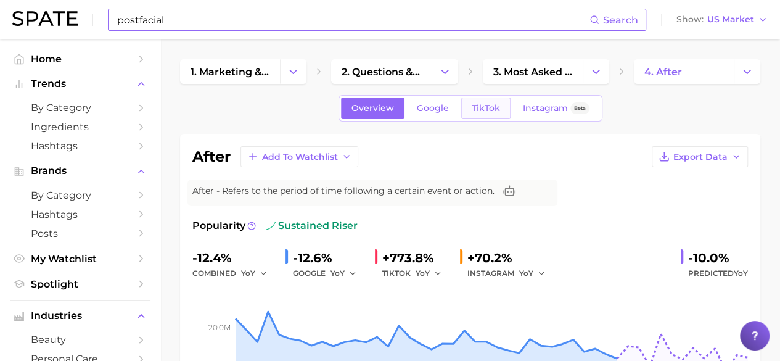
click at [484, 106] on span "TikTok" at bounding box center [486, 108] width 28 height 10
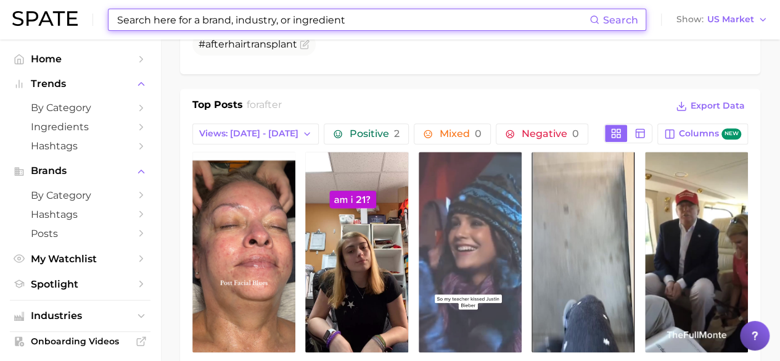
scroll to position [616, 0]
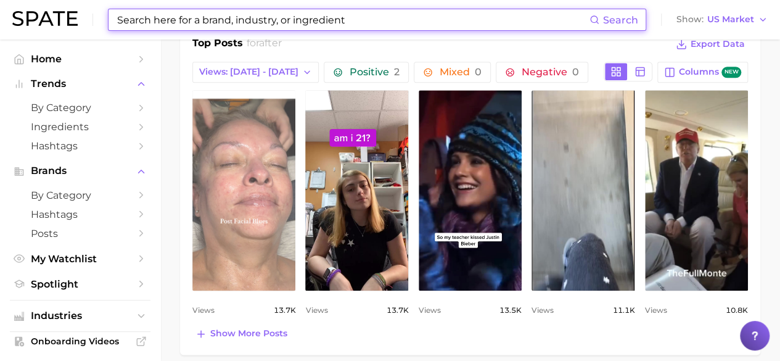
click at [260, 264] on link "view post on TikTok" at bounding box center [243, 190] width 103 height 200
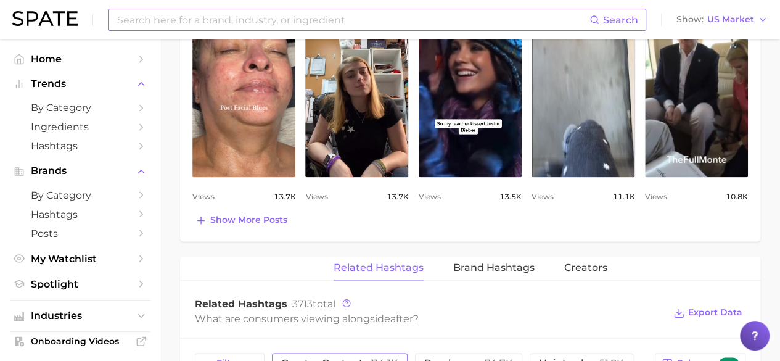
scroll to position [801, 0]
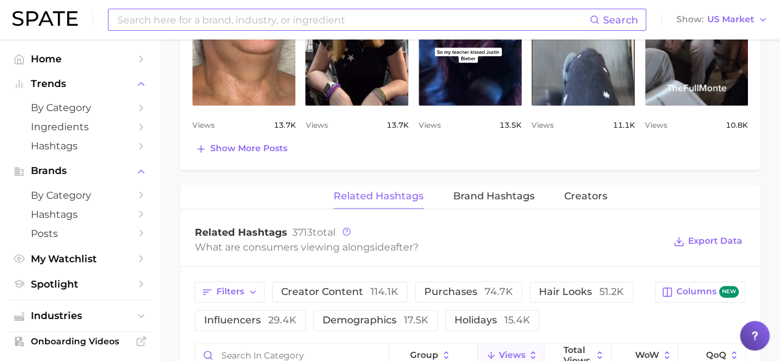
click at [266, 155] on div "Top Posts for after Export Data Views: Sep 14 - 21 Positive 2 Mixed 0 Negative …" at bounding box center [470, 5] width 580 height 327
click at [266, 149] on span "Show more posts" at bounding box center [248, 148] width 77 height 10
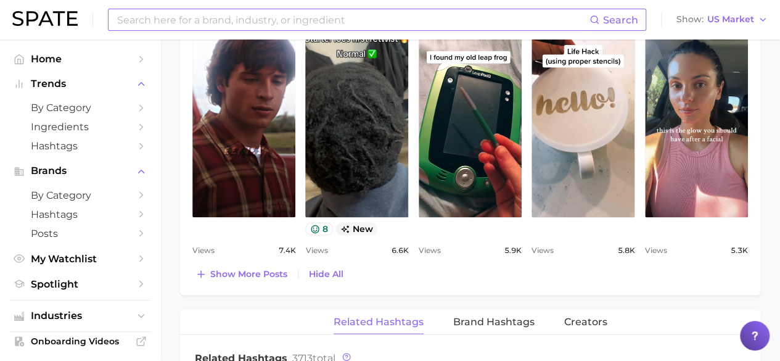
scroll to position [863, 0]
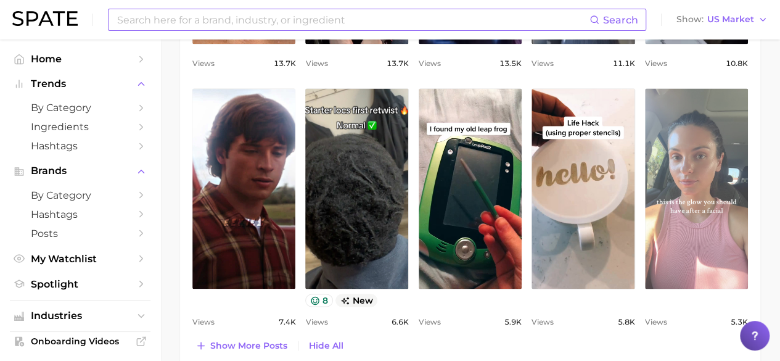
click at [668, 226] on link "view post on TikTok" at bounding box center [696, 188] width 103 height 200
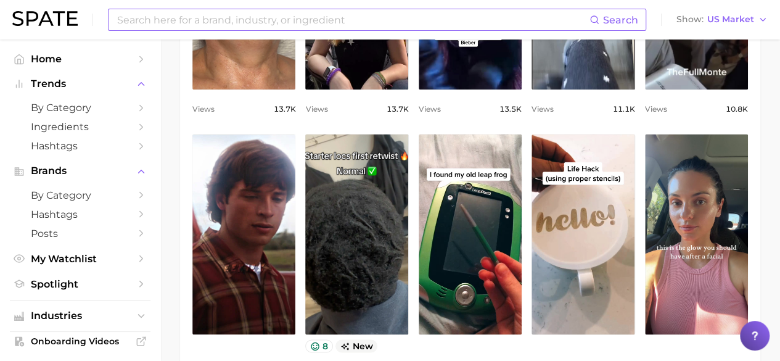
scroll to position [740, 0]
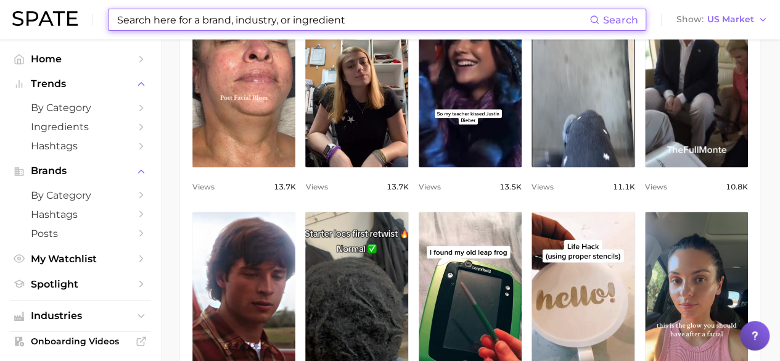
click at [237, 23] on input at bounding box center [352, 19] width 473 height 21
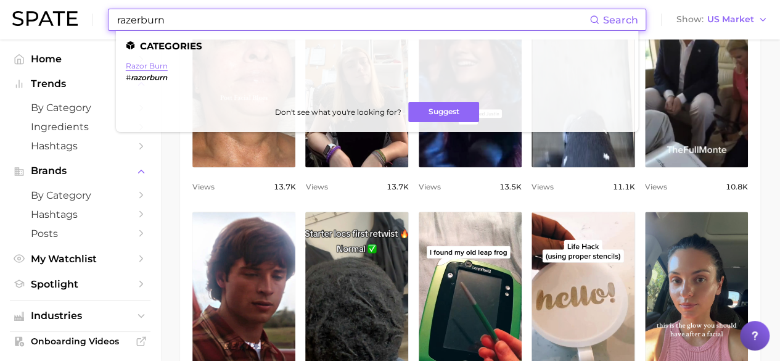
type input "razerburn"
click at [145, 67] on link "razor burn" at bounding box center [147, 65] width 42 height 9
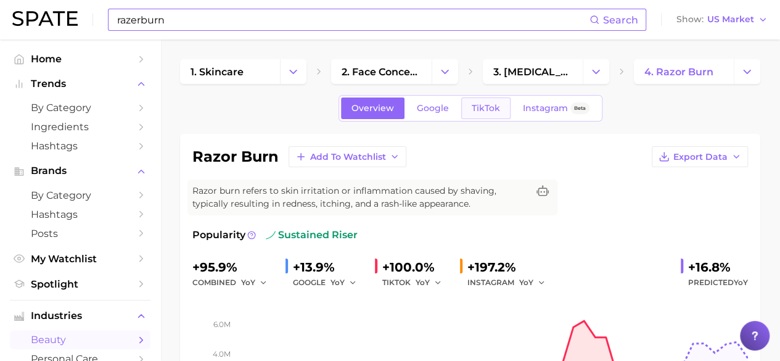
click at [486, 105] on span "TikTok" at bounding box center [486, 108] width 28 height 10
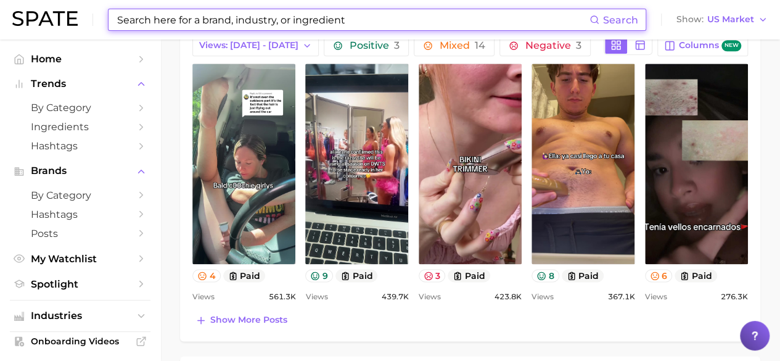
scroll to position [801, 0]
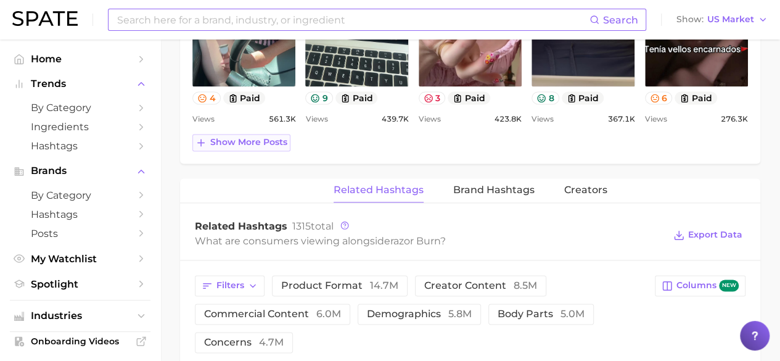
click at [239, 137] on span "Show more posts" at bounding box center [248, 142] width 77 height 10
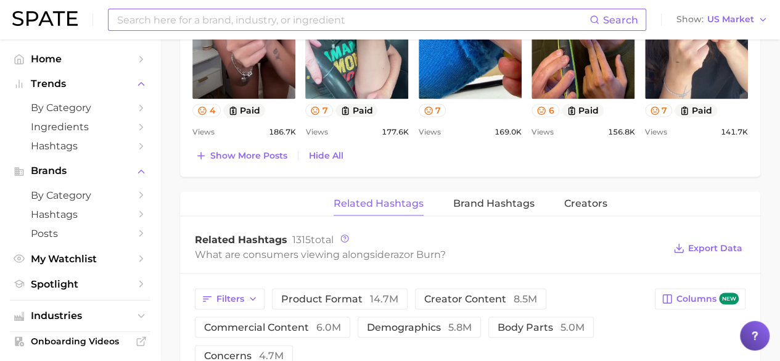
scroll to position [1048, 0]
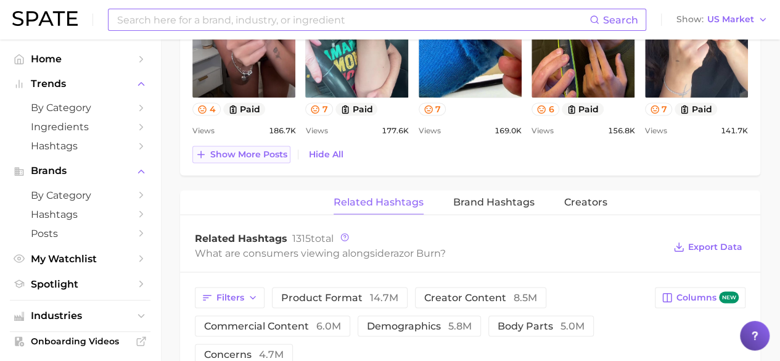
click at [202, 154] on icon at bounding box center [200, 154] width 11 height 11
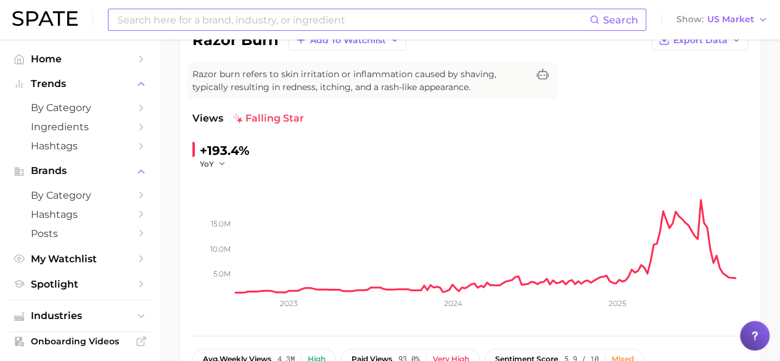
scroll to position [0, 0]
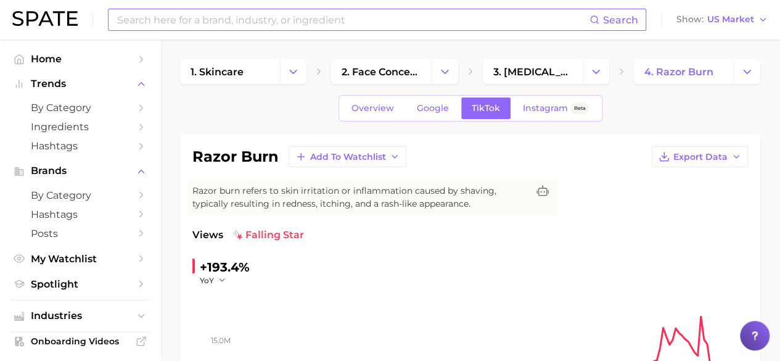
click at [210, 20] on input at bounding box center [352, 19] width 473 height 21
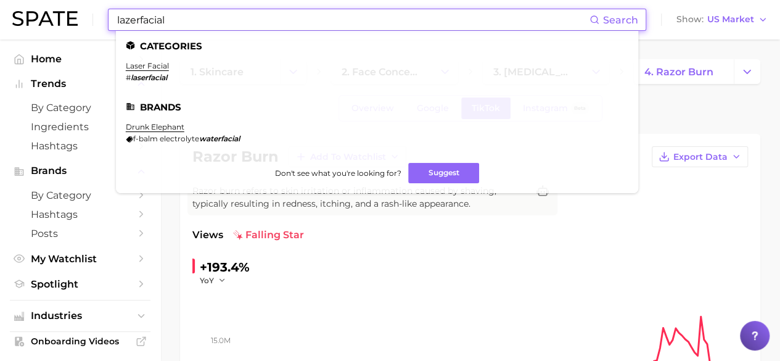
type input "lazerfacial"
click at [141, 77] on em "laserfacial" at bounding box center [149, 77] width 36 height 9
click at [142, 69] on link "laser facial" at bounding box center [147, 65] width 43 height 9
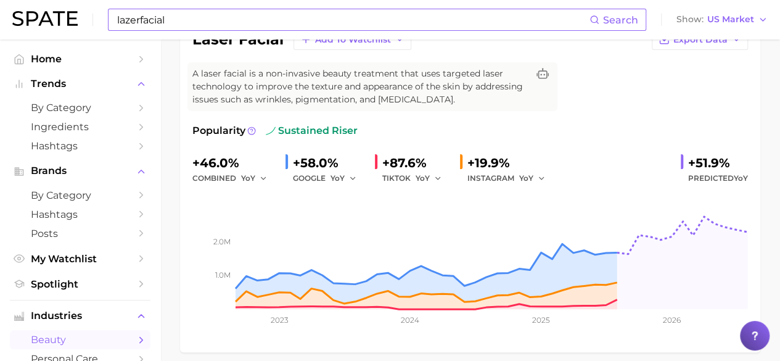
scroll to position [62, 0]
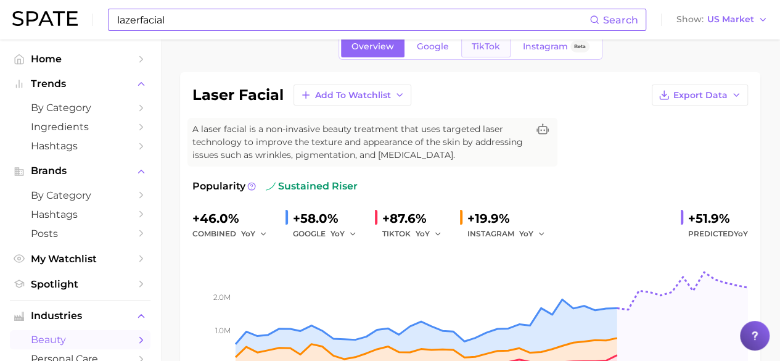
click at [473, 43] on span "TikTok" at bounding box center [486, 46] width 28 height 10
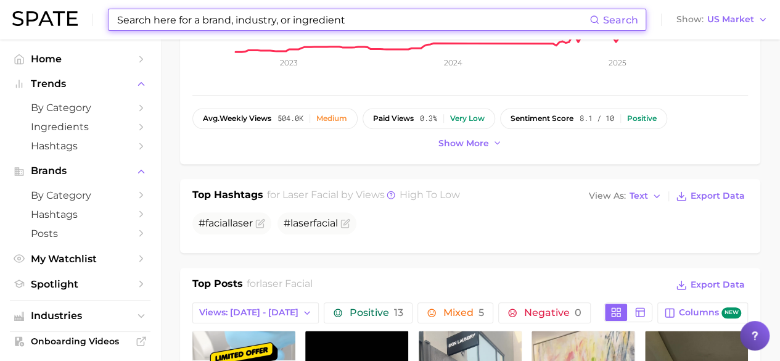
scroll to position [616, 0]
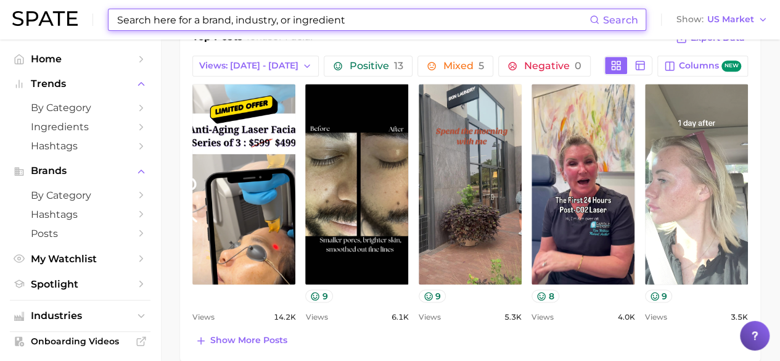
click at [695, 221] on link "view post on TikTok" at bounding box center [696, 184] width 103 height 200
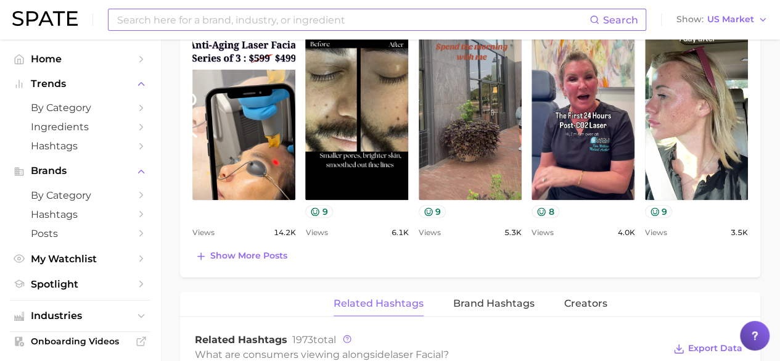
scroll to position [740, 0]
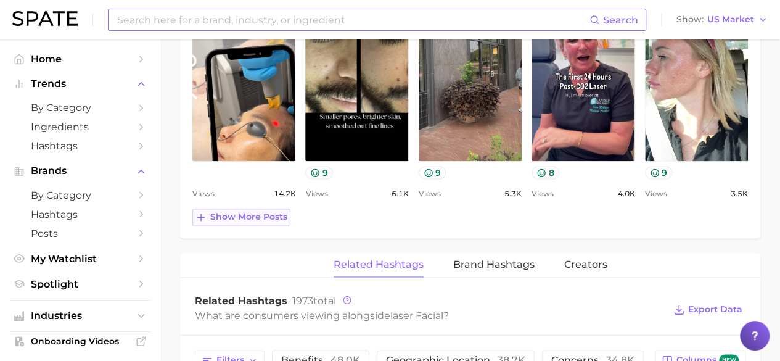
click at [251, 211] on span "Show more posts" at bounding box center [248, 216] width 77 height 10
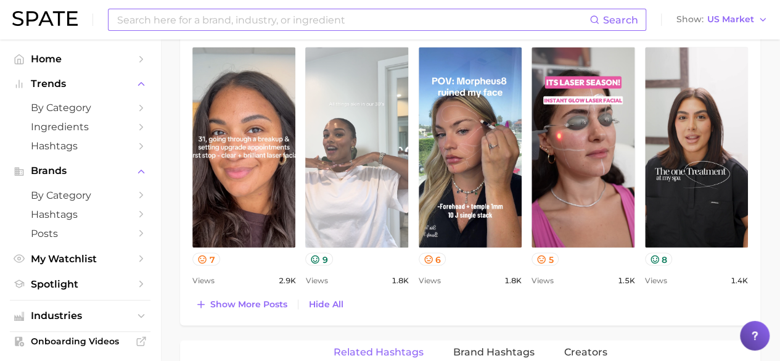
scroll to position [925, 0]
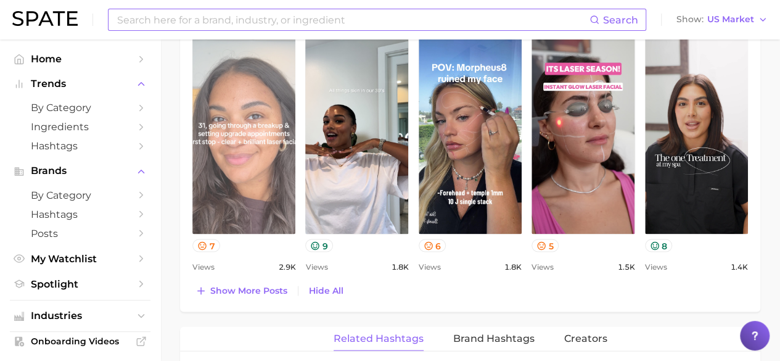
click at [263, 195] on link "view post on TikTok" at bounding box center [243, 133] width 103 height 200
click at [205, 110] on link "view post on TikTok" at bounding box center [243, 133] width 103 height 200
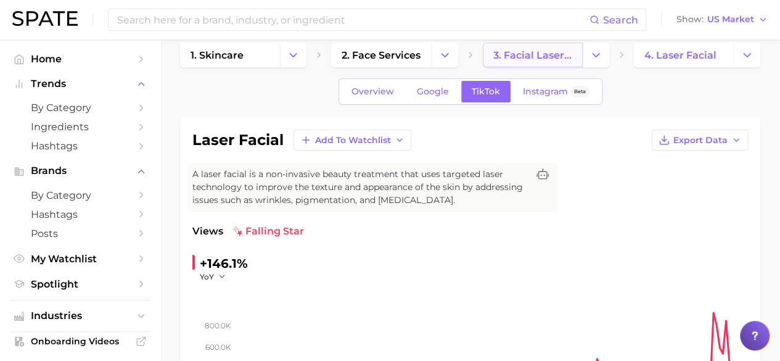
scroll to position [0, 0]
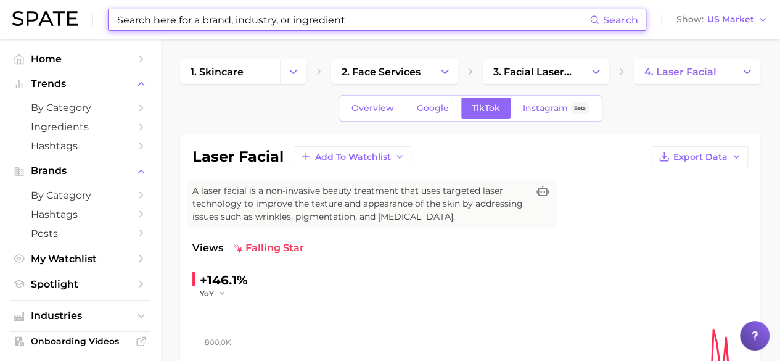
drag, startPoint x: 313, startPoint y: 20, endPoint x: 307, endPoint y: 17, distance: 6.7
click at [313, 20] on input at bounding box center [352, 19] width 473 height 21
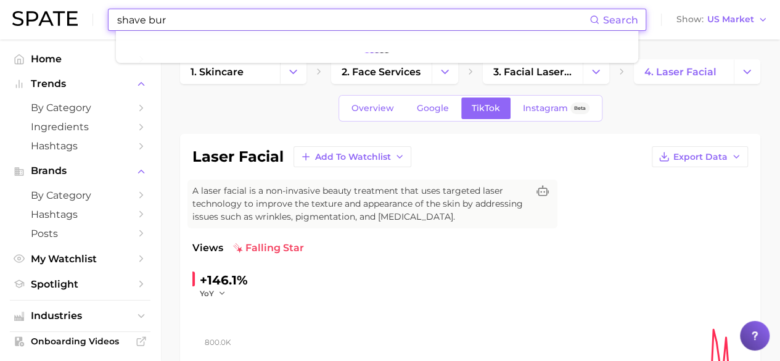
type input "shave burn"
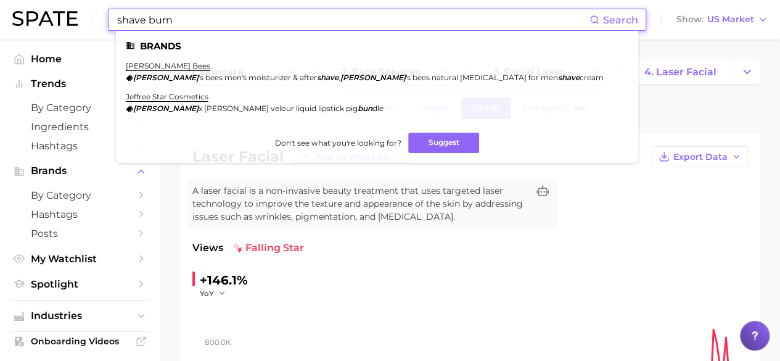
drag, startPoint x: 227, startPoint y: 20, endPoint x: 84, endPoint y: 25, distance: 142.5
click at [84, 25] on div "shave burn Search Brands burt's bees burt 's bees men's moisturizer & after sha…" at bounding box center [389, 19] width 755 height 39
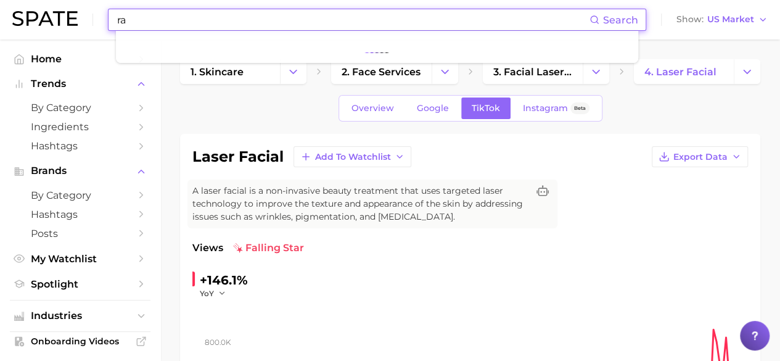
type input "r"
type input "menshaving"
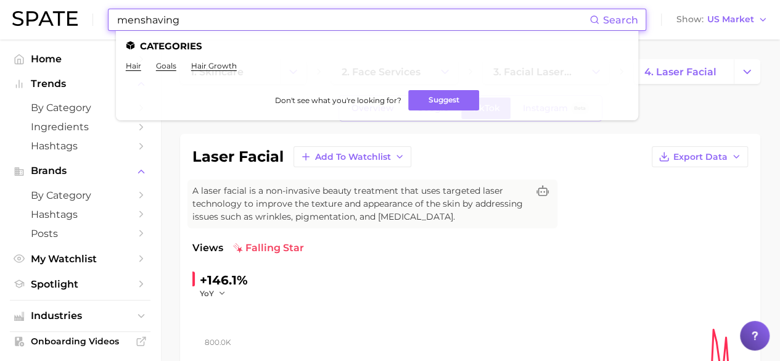
drag, startPoint x: 231, startPoint y: 24, endPoint x: 110, endPoint y: 13, distance: 120.7
click at [110, 13] on div "menshaving Search Categories hair goals hair growth Don't see what you're looki…" at bounding box center [377, 20] width 538 height 22
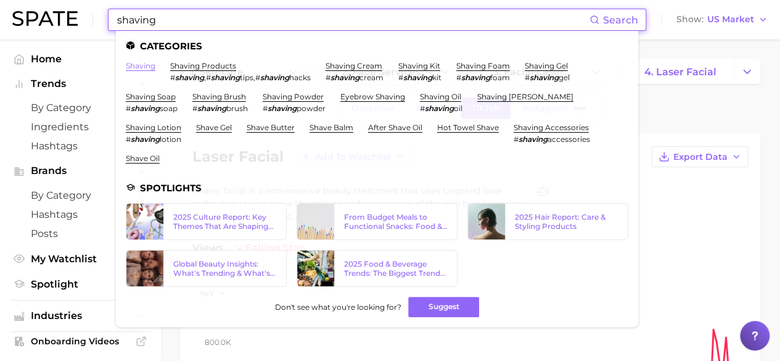
type input "shaving"
click at [147, 69] on link "shaving" at bounding box center [141, 65] width 30 height 9
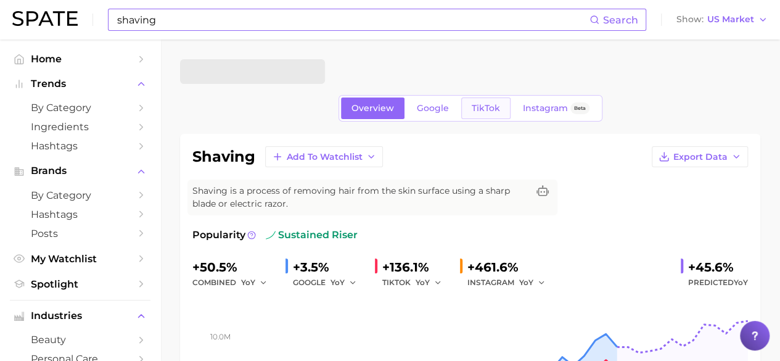
click at [477, 106] on span "TikTok" at bounding box center [486, 108] width 28 height 10
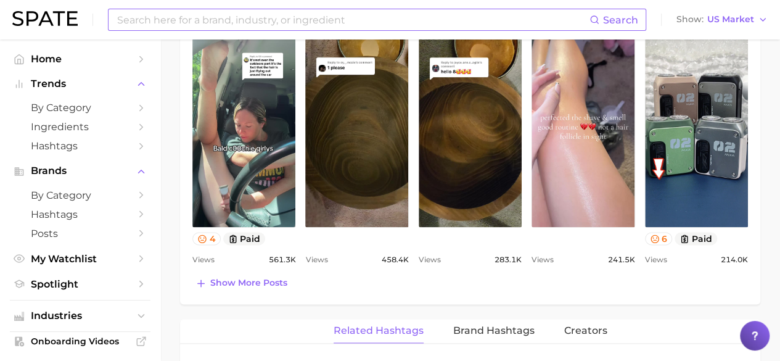
scroll to position [740, 0]
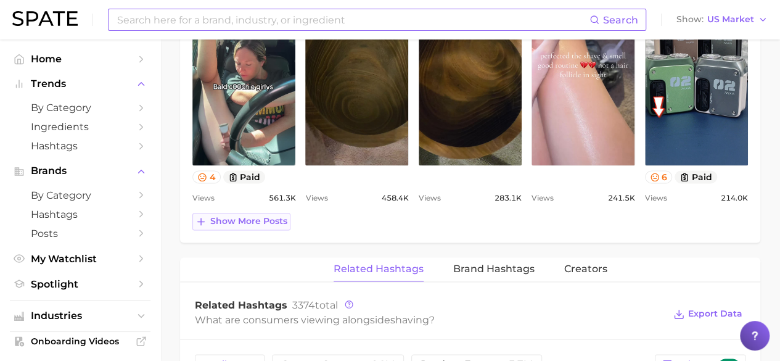
click at [276, 217] on span "Show more posts" at bounding box center [248, 221] width 77 height 10
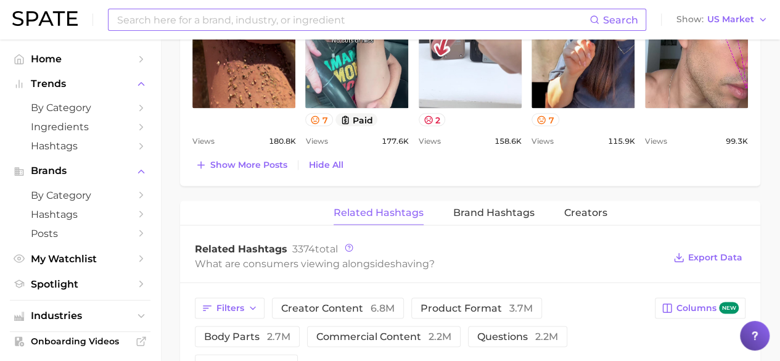
scroll to position [1109, 0]
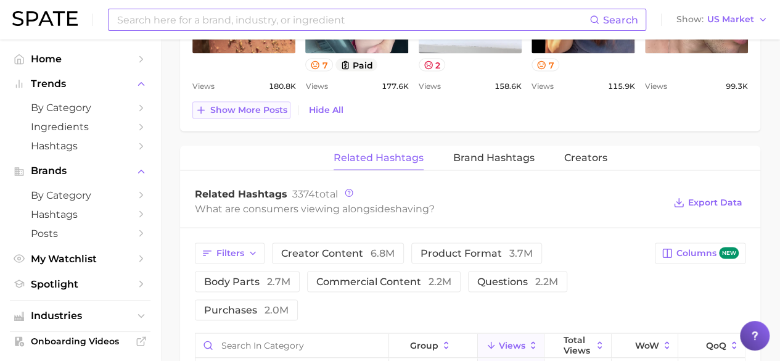
click at [282, 110] on span "Show more posts" at bounding box center [248, 109] width 77 height 10
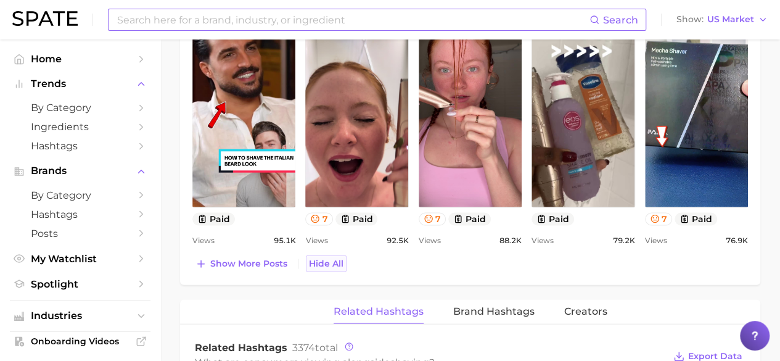
scroll to position [1233, 0]
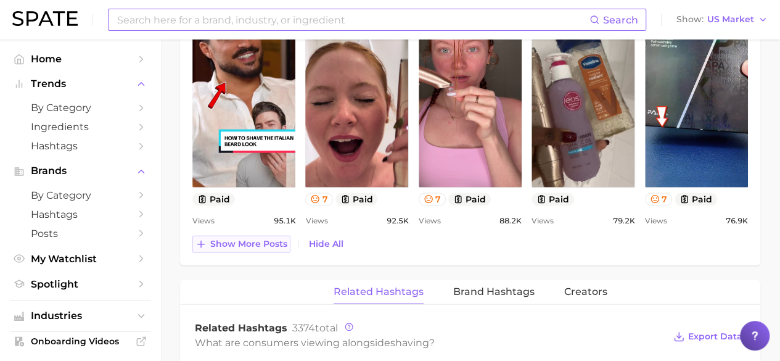
click at [217, 240] on span "Show more posts" at bounding box center [248, 244] width 77 height 10
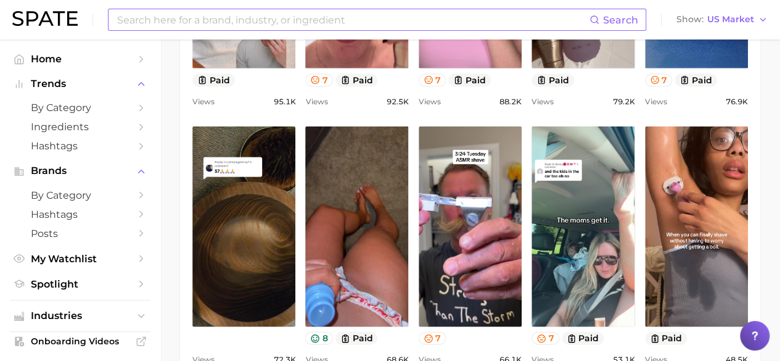
scroll to position [1479, 0]
